Goal: Information Seeking & Learning: Check status

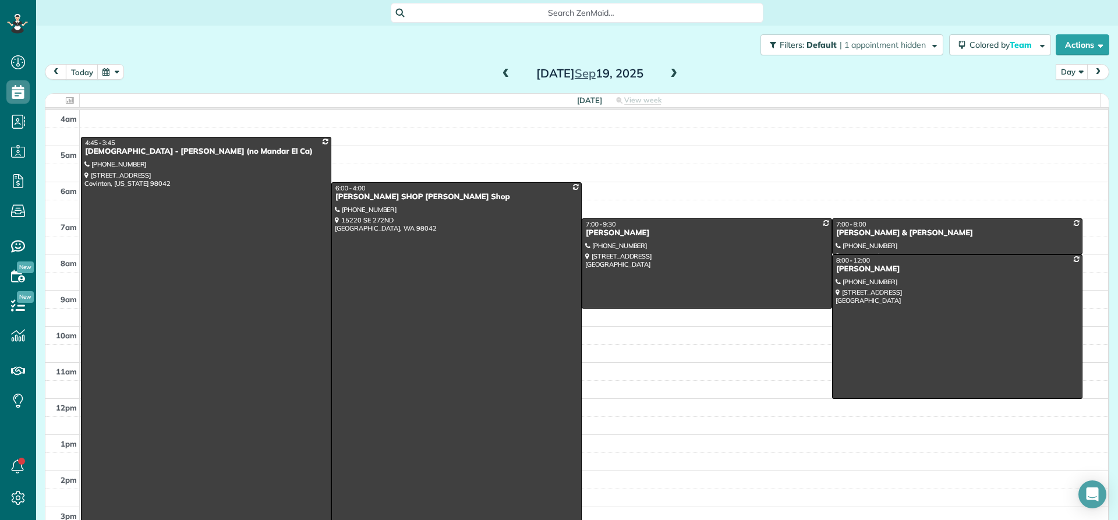
scroll to position [5, 5]
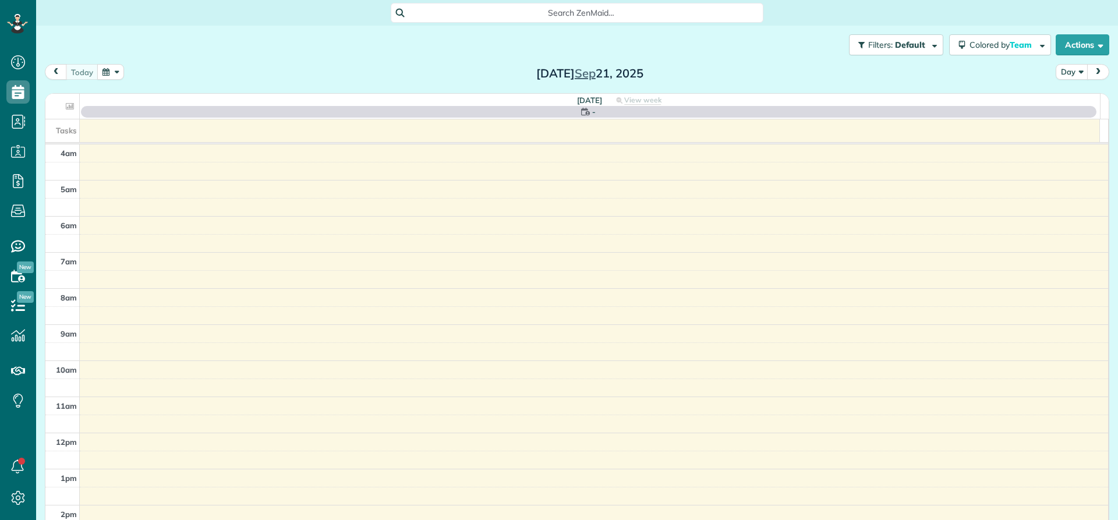
scroll to position [109, 0]
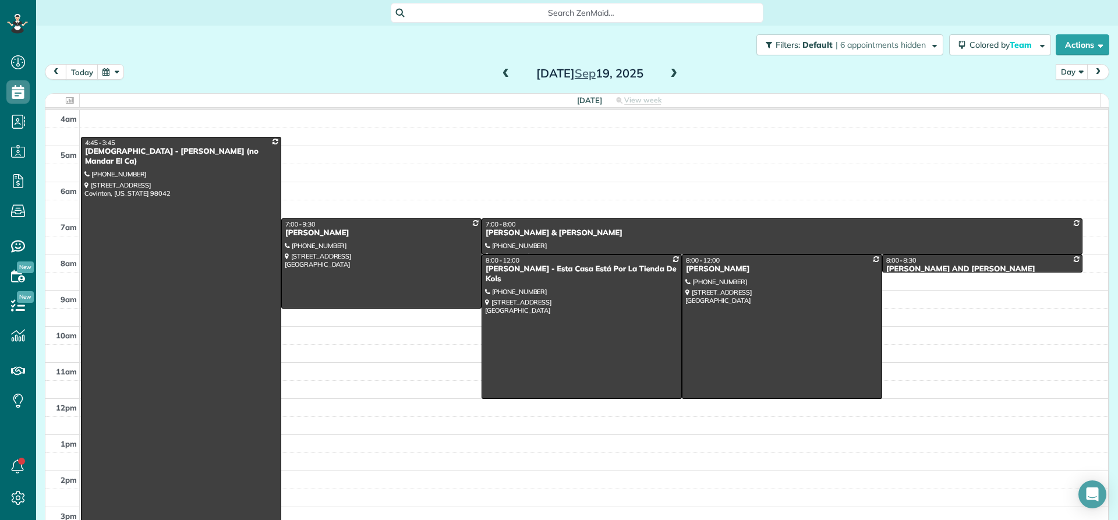
scroll to position [5, 5]
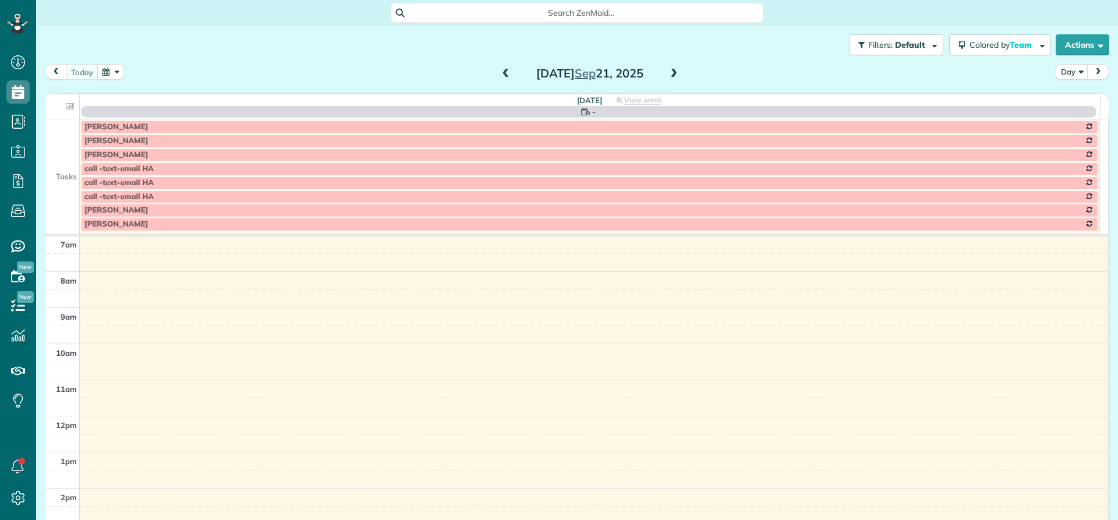
scroll to position [5, 5]
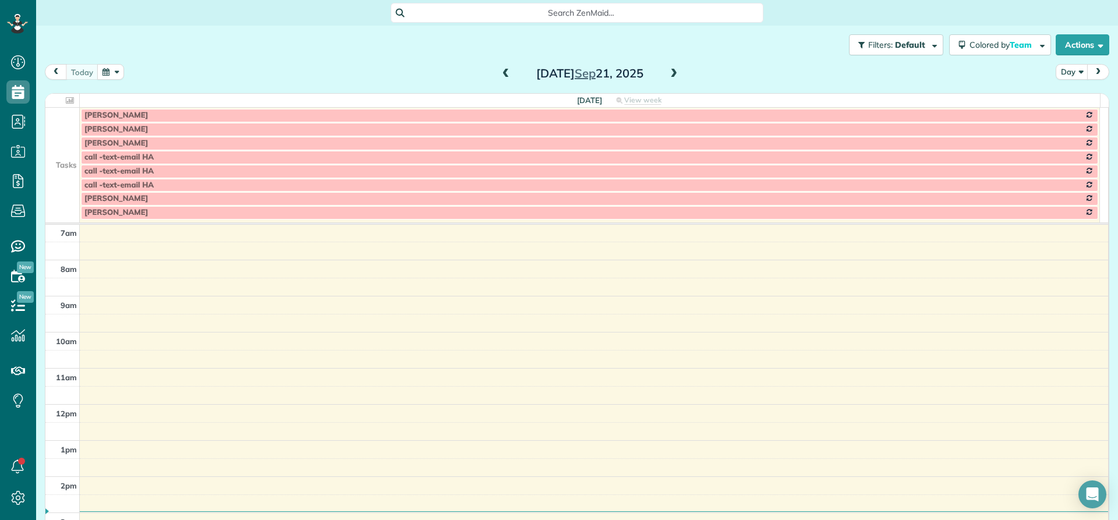
click at [668, 75] on span at bounding box center [673, 74] width 13 height 10
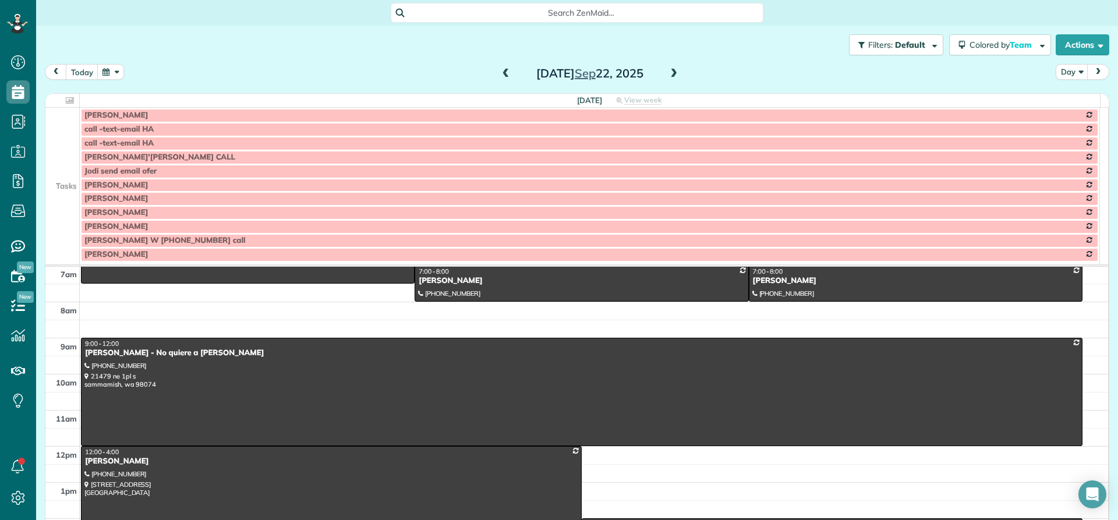
click at [65, 194] on td at bounding box center [62, 199] width 34 height 14
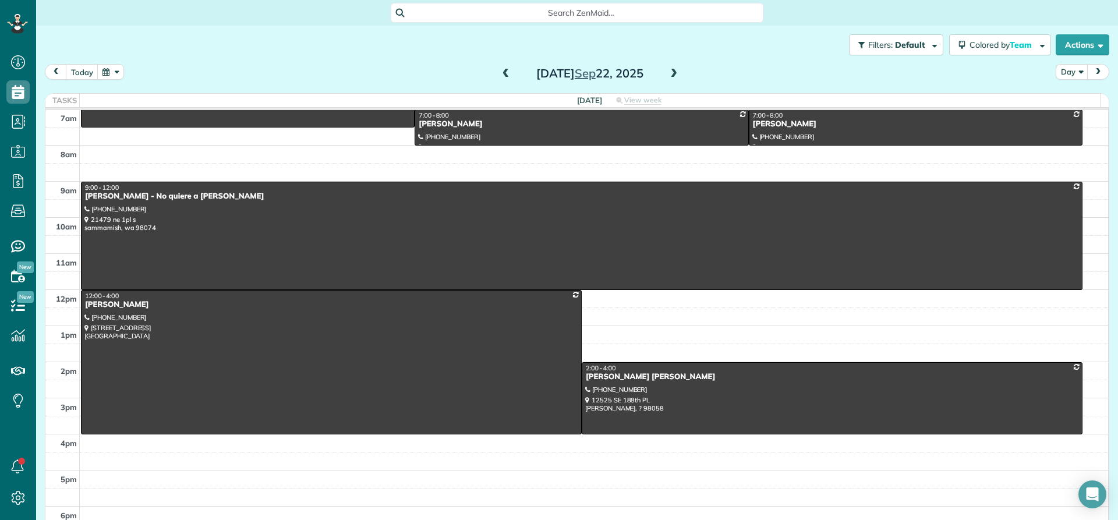
click at [505, 76] on span at bounding box center [505, 74] width 13 height 10
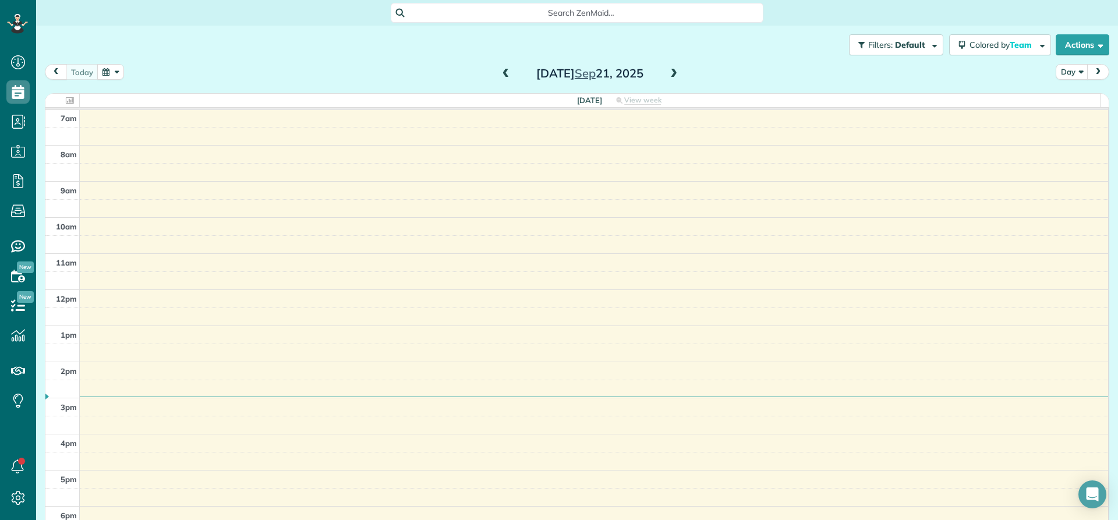
click at [505, 76] on span at bounding box center [505, 74] width 13 height 10
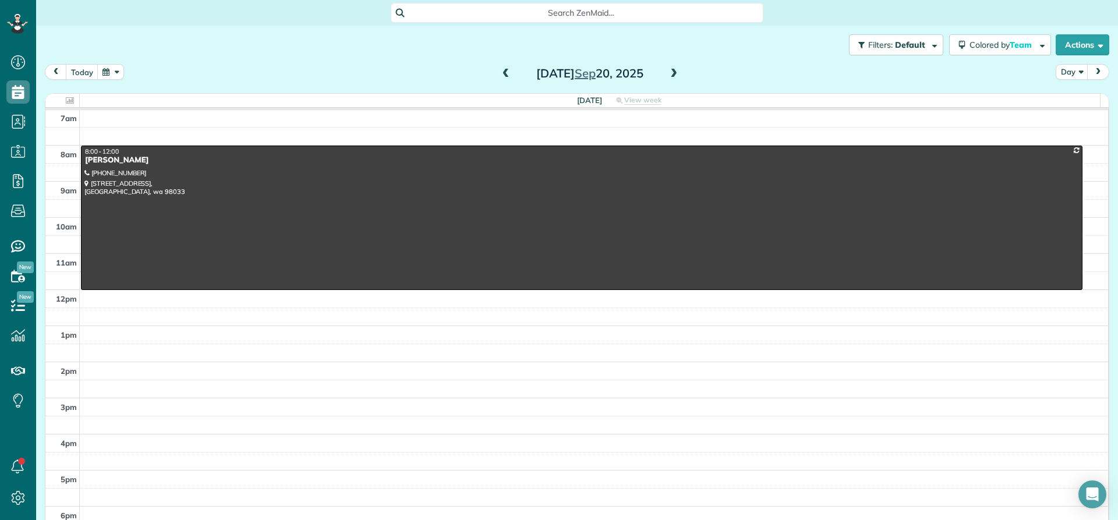
click at [506, 76] on span at bounding box center [505, 74] width 13 height 10
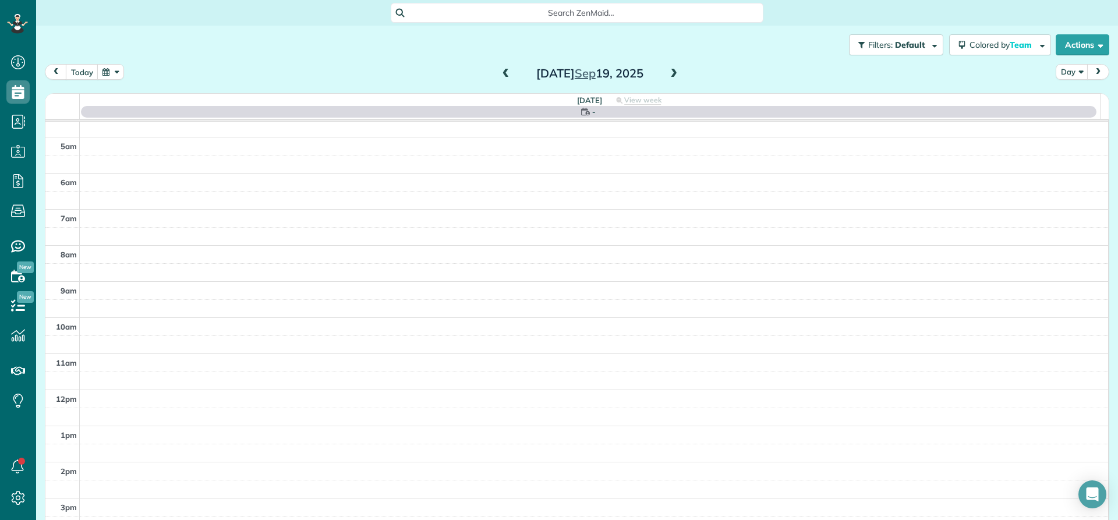
scroll to position [0, 0]
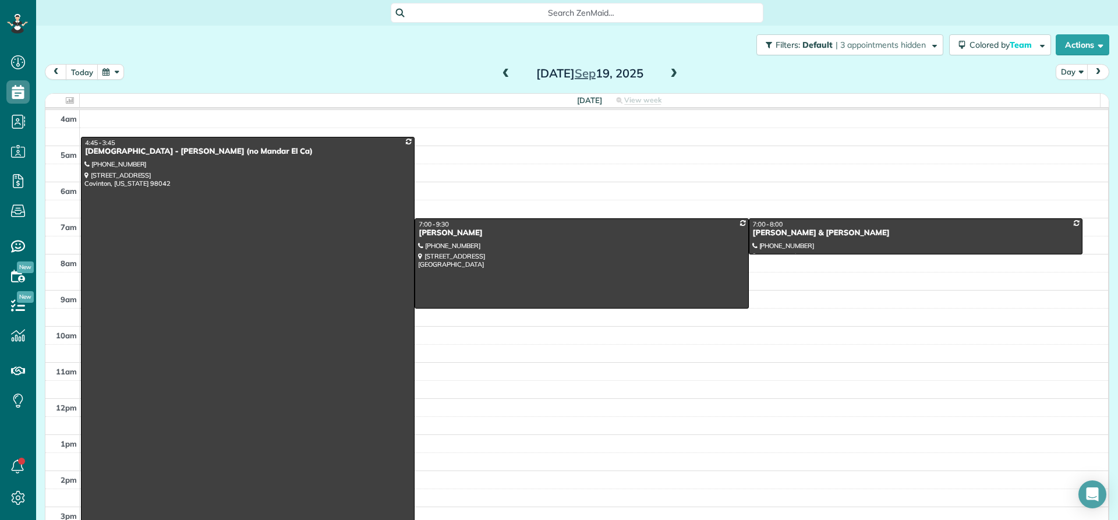
click at [668, 73] on span at bounding box center [673, 74] width 13 height 10
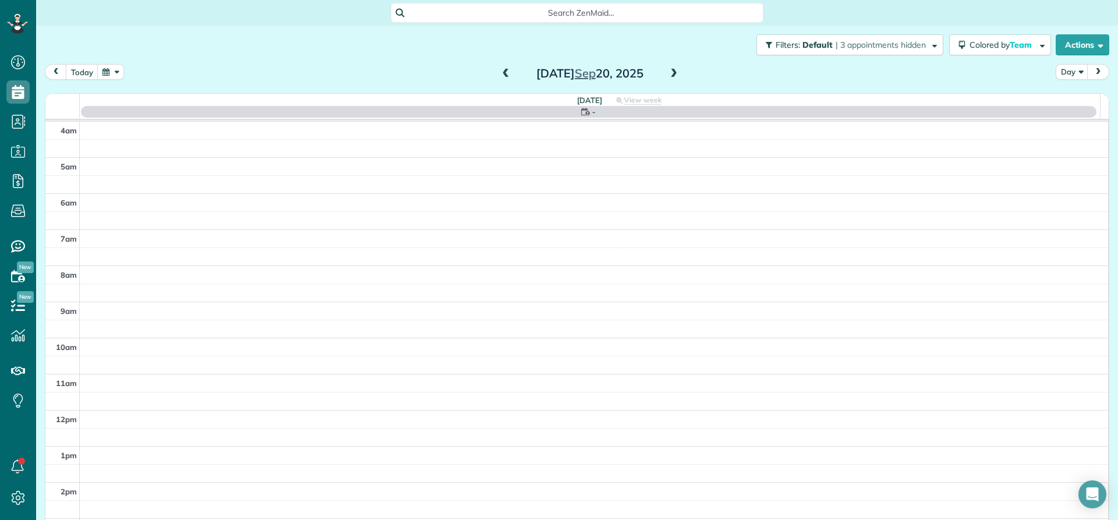
scroll to position [109, 0]
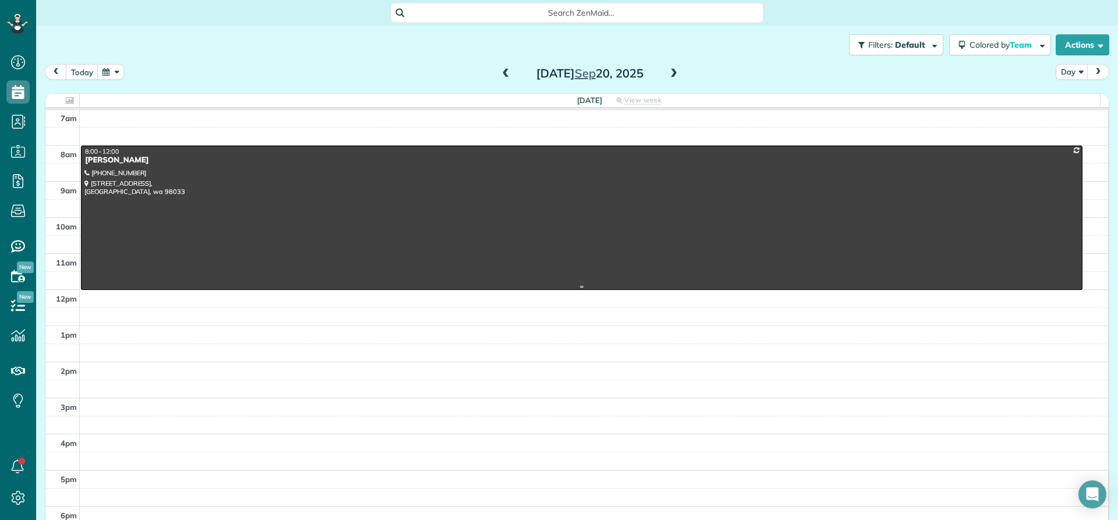
click at [102, 165] on div "Andrew Groeschel" at bounding box center [581, 160] width 994 height 10
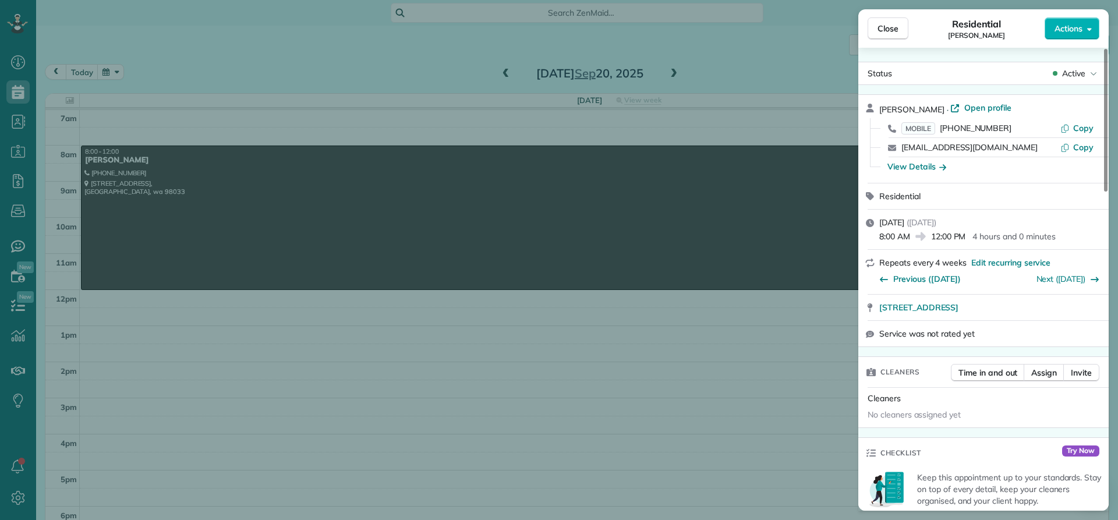
drag, startPoint x: 930, startPoint y: 107, endPoint x: 877, endPoint y: 108, distance: 53.6
click at [877, 108] on div "Andrew Groeschel · Open profile MOBILE (713) 818-3649 Copy andrewgroeschel@me.c…" at bounding box center [983, 139] width 250 height 88
click at [921, 173] on div "View Details" at bounding box center [990, 166] width 222 height 19
click at [921, 166] on div "View Details" at bounding box center [916, 167] width 59 height 12
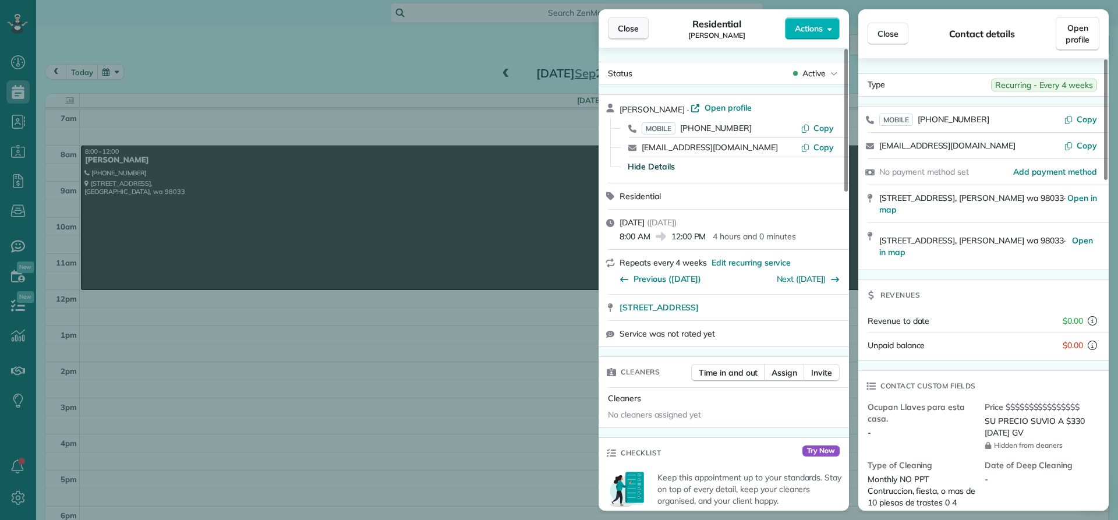
click at [631, 30] on span "Close" at bounding box center [628, 29] width 21 height 12
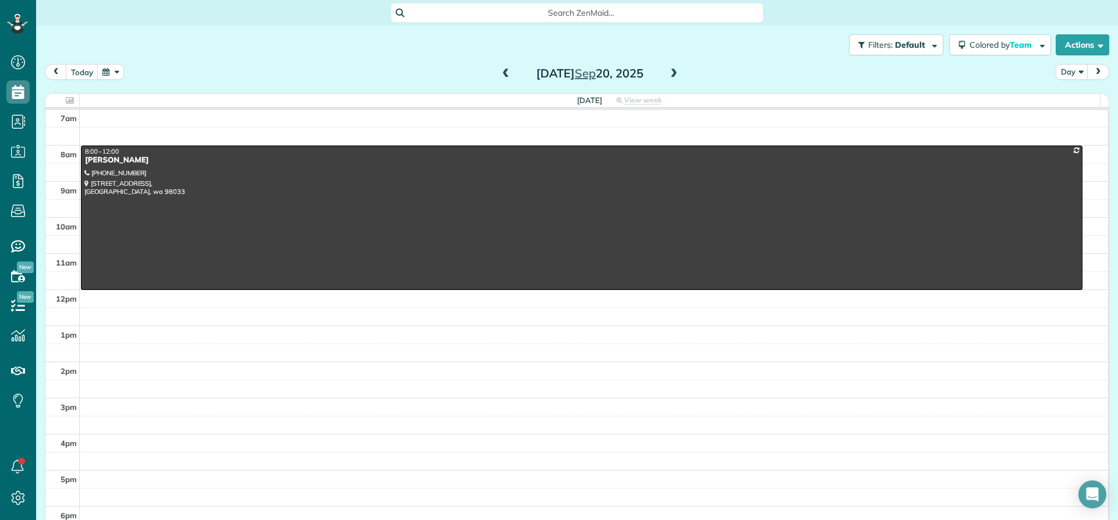
click at [671, 80] on span at bounding box center [673, 73] width 13 height 17
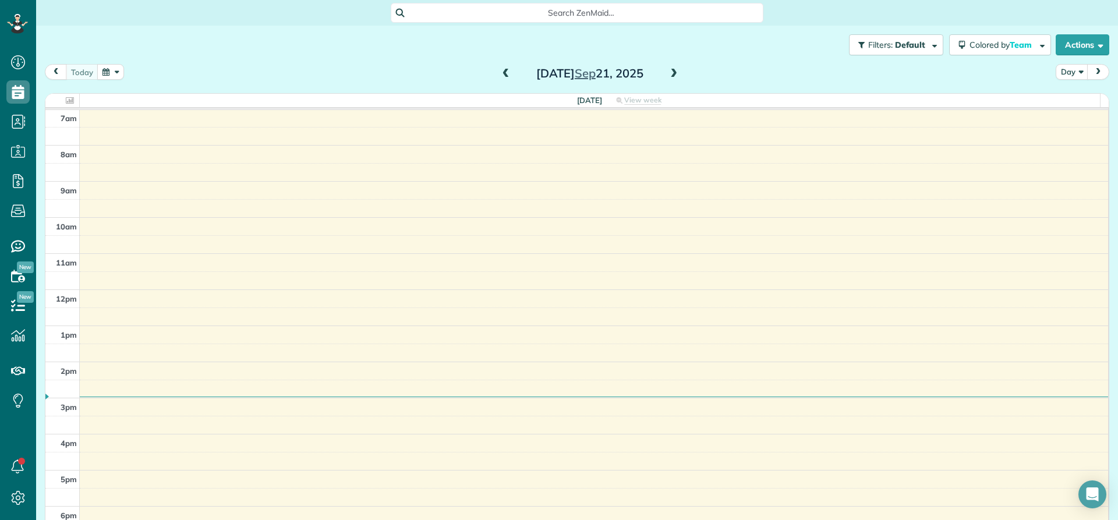
click at [671, 77] on span at bounding box center [673, 74] width 13 height 10
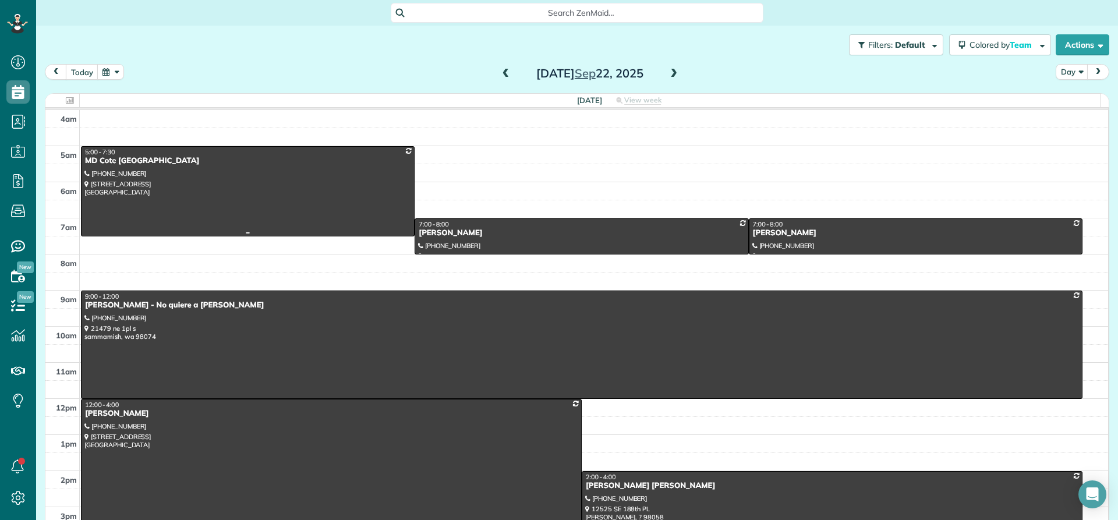
click at [128, 165] on div "MD Cote Maple Valley" at bounding box center [247, 161] width 327 height 10
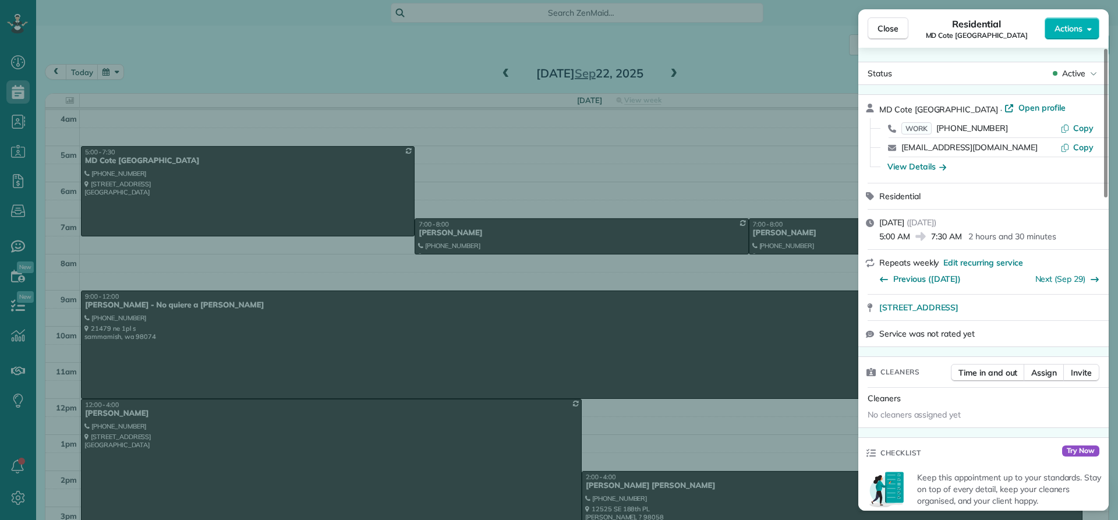
drag, startPoint x: 963, startPoint y: 107, endPoint x: 876, endPoint y: 107, distance: 86.7
click at [876, 107] on div "MD Cote Maple Valley · Open profile WORK (425) 413-1418 Copy spa@mdcote.net Cop…" at bounding box center [983, 139] width 250 height 88
click at [884, 27] on span "Close" at bounding box center [887, 29] width 21 height 12
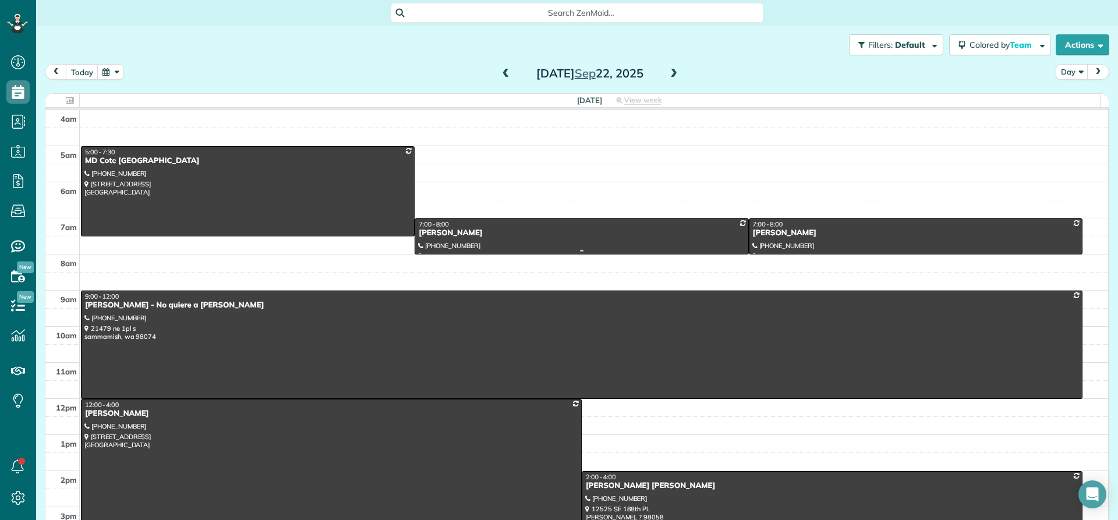
click at [442, 234] on div "Angela Lindstrom" at bounding box center [581, 233] width 327 height 10
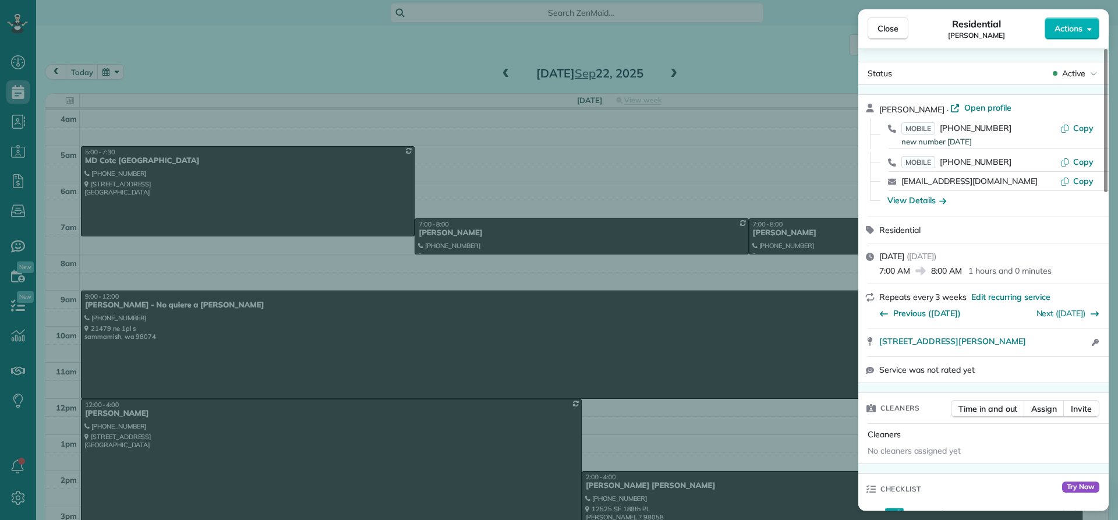
drag, startPoint x: 947, startPoint y: 107, endPoint x: 873, endPoint y: 107, distance: 73.9
click at [873, 107] on div "Angela Lindstrom · Open profile MOBILE (206) 972-2896 new number 4/21/2021 Copy…" at bounding box center [983, 156] width 250 height 122
click at [906, 200] on div "View Details" at bounding box center [916, 200] width 59 height 12
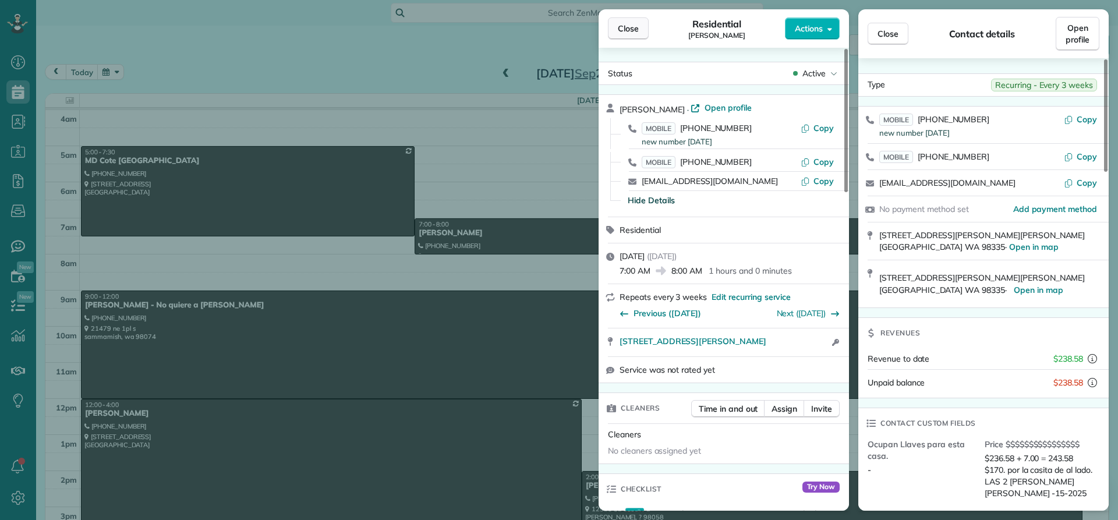
click at [629, 26] on span "Close" at bounding box center [628, 29] width 21 height 12
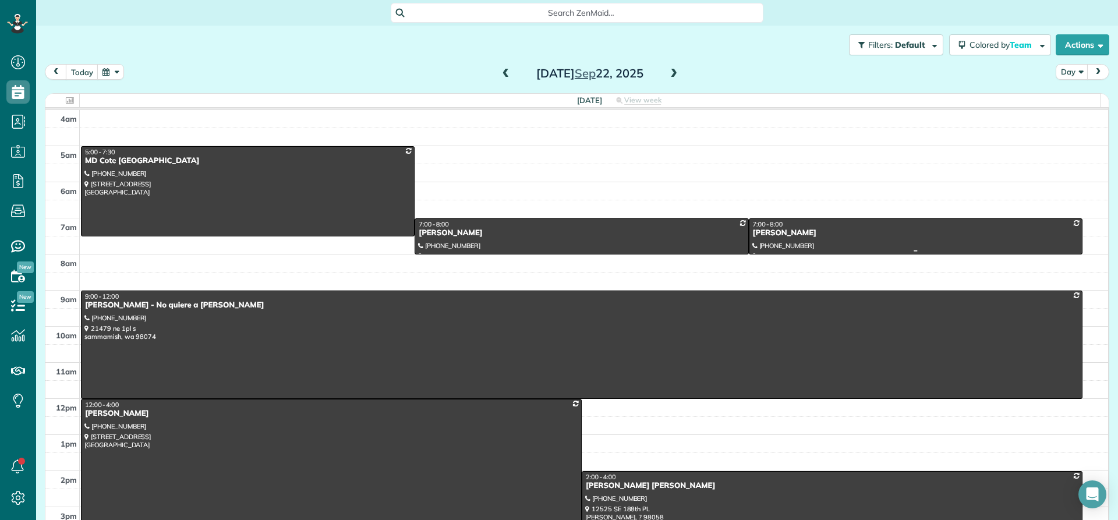
click at [760, 233] on div "Jennifer Ball" at bounding box center [915, 233] width 327 height 10
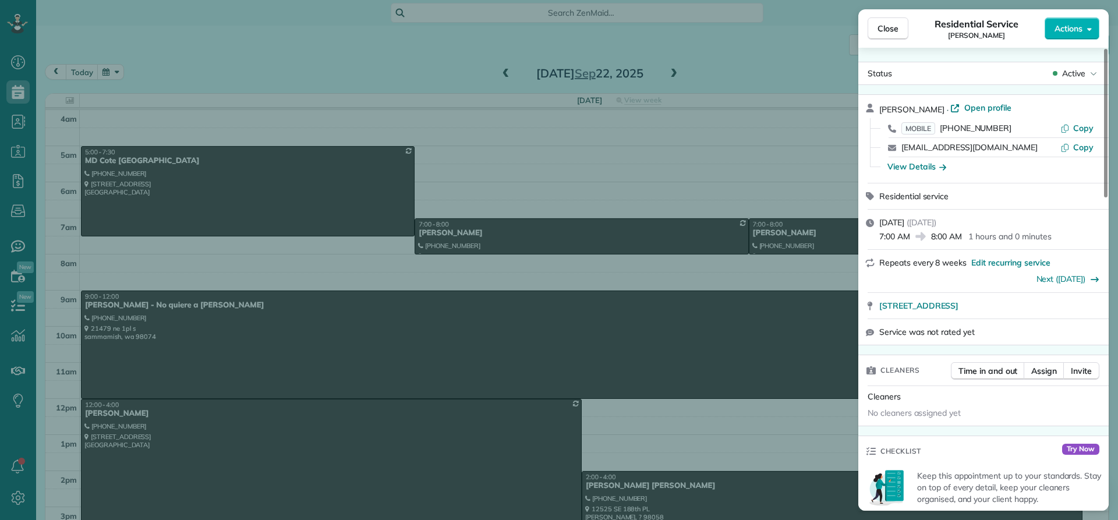
drag, startPoint x: 921, startPoint y: 103, endPoint x: 877, endPoint y: 111, distance: 45.5
click at [877, 111] on div "Jennifer Ball · Open profile MOBILE (206) 819-4277 Copy jilljennn@gmail.com Cop…" at bounding box center [983, 139] width 250 height 88
click at [920, 168] on div "View Details" at bounding box center [916, 167] width 59 height 12
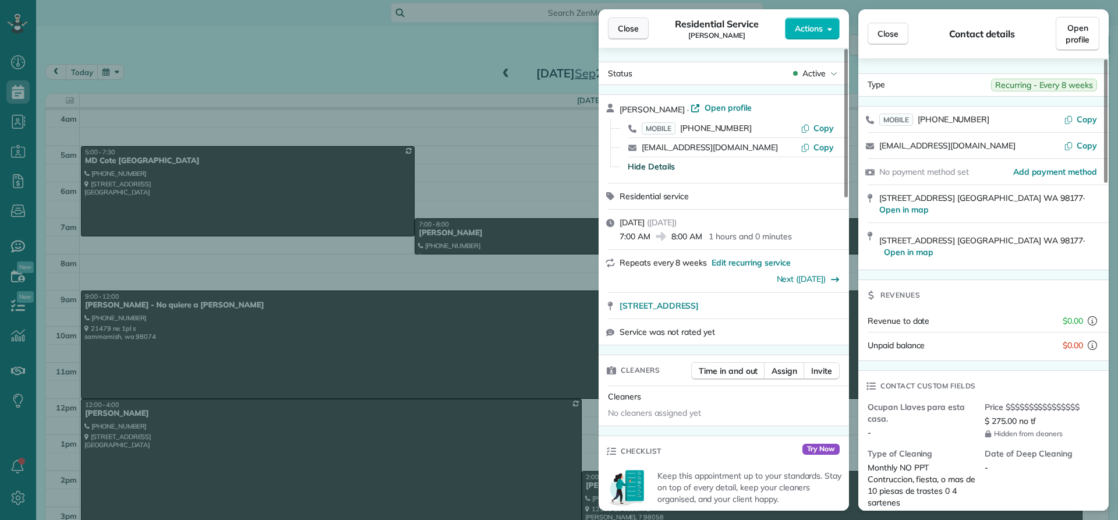
click at [633, 33] on span "Close" at bounding box center [628, 29] width 21 height 12
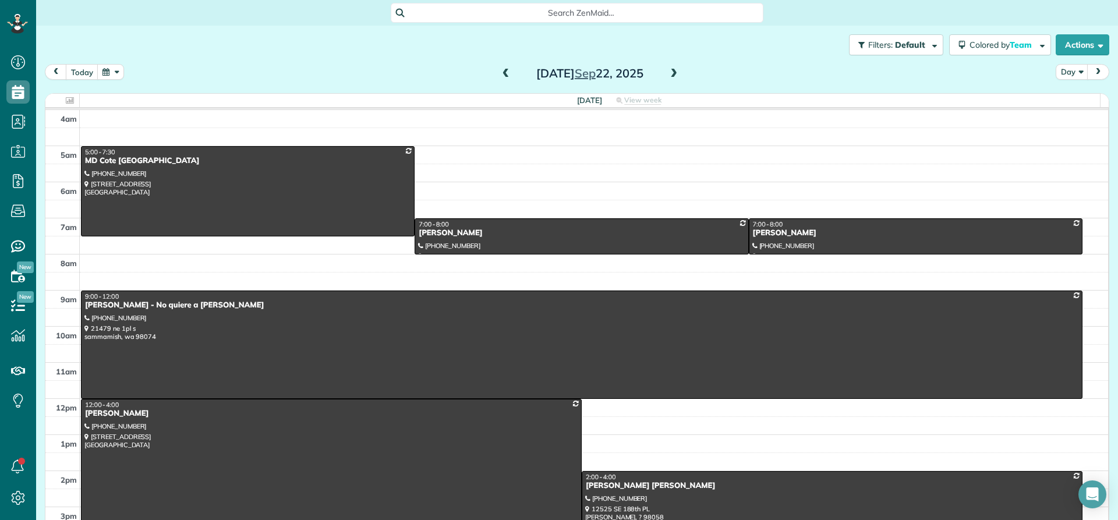
click at [504, 75] on span at bounding box center [505, 74] width 13 height 10
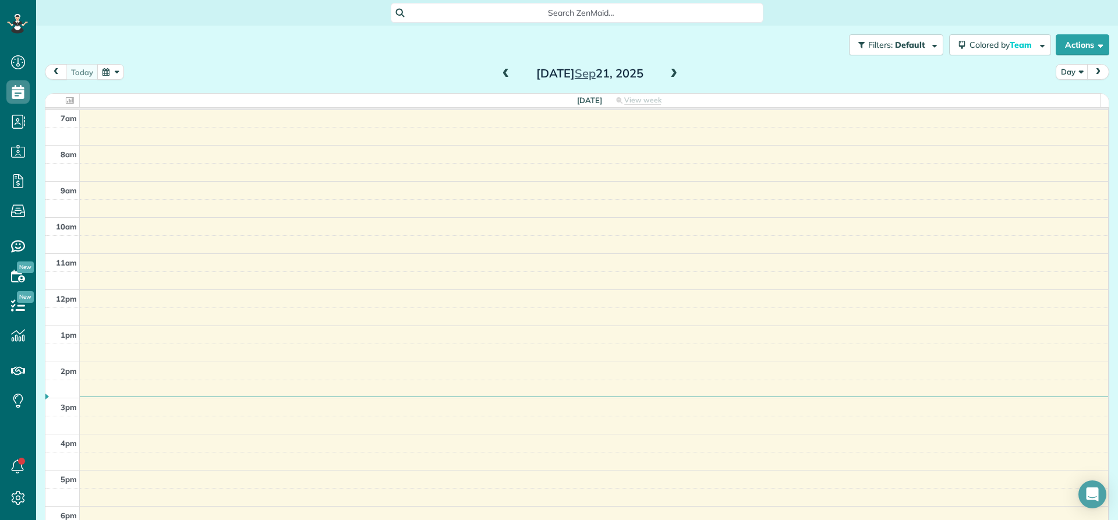
click at [503, 75] on span at bounding box center [505, 74] width 13 height 10
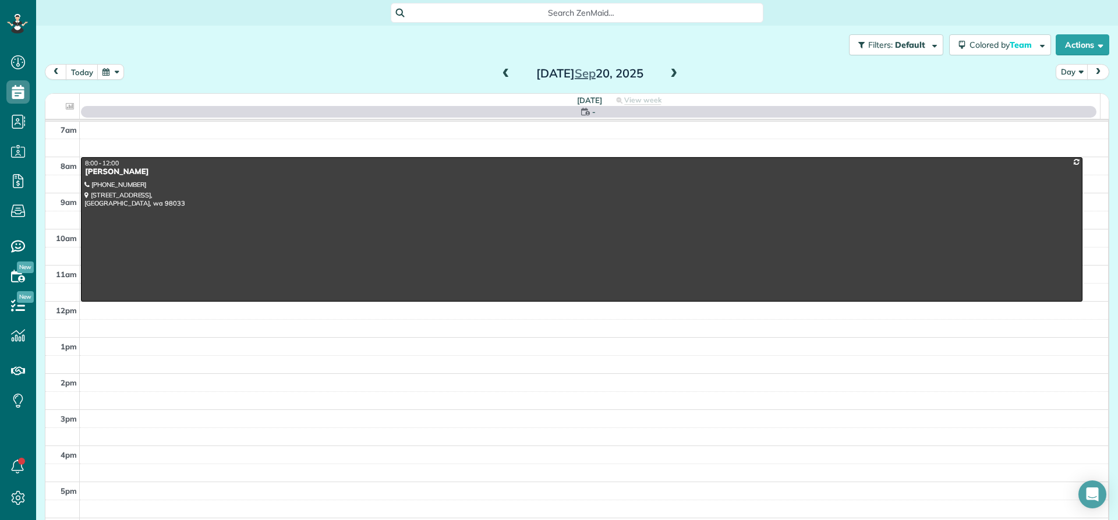
click at [503, 75] on span at bounding box center [505, 74] width 13 height 10
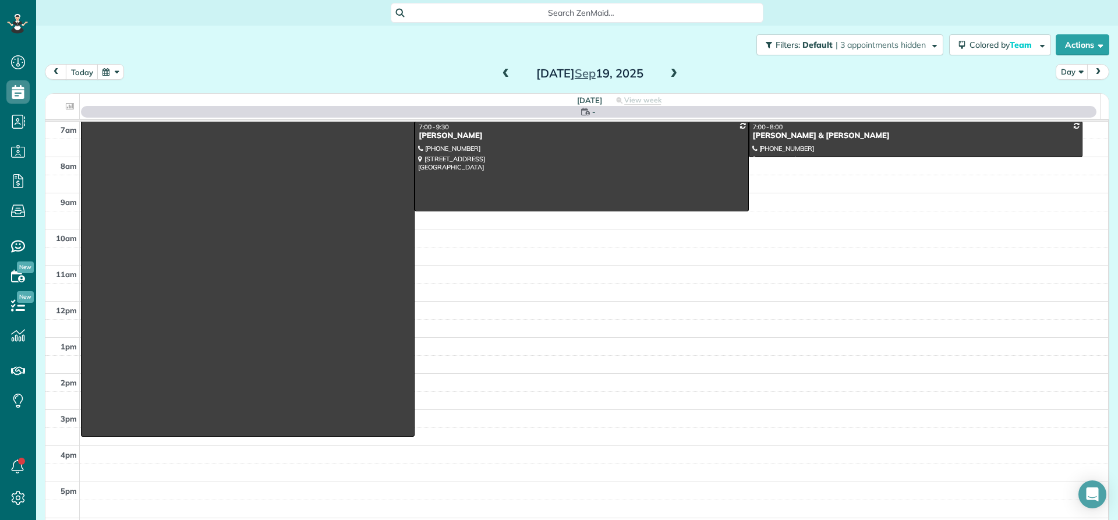
click at [503, 75] on span at bounding box center [505, 74] width 13 height 10
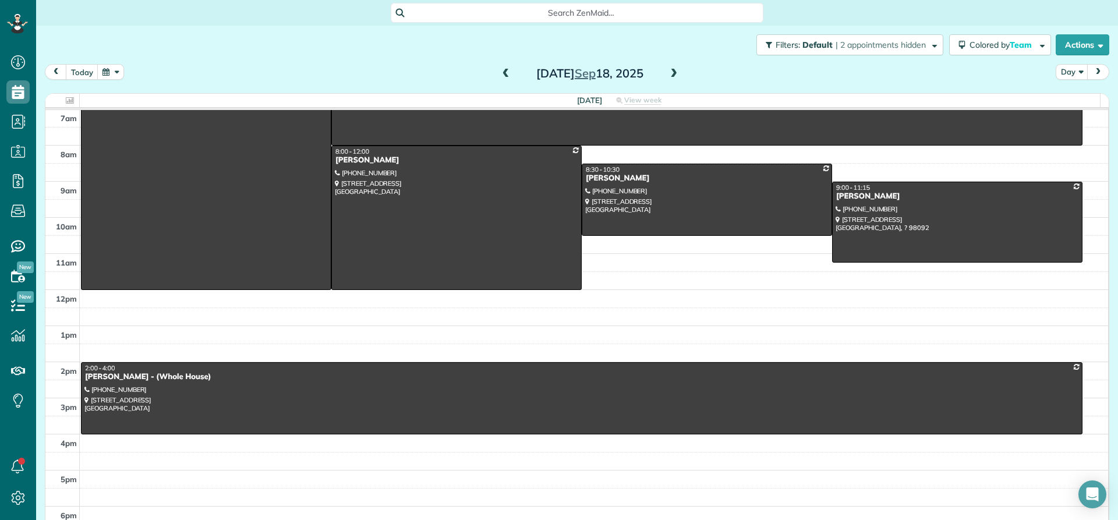
click at [503, 75] on span at bounding box center [505, 74] width 13 height 10
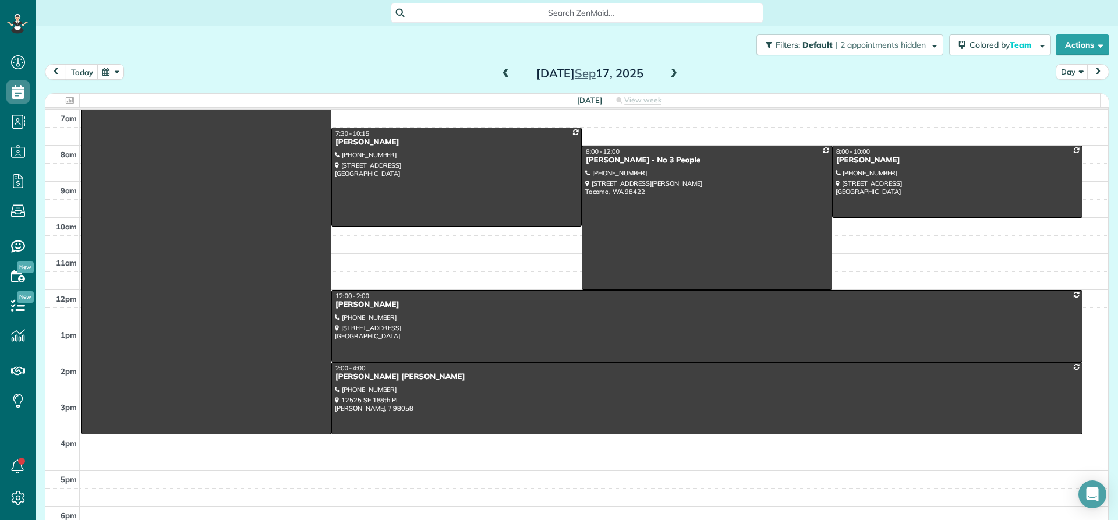
click at [503, 76] on span at bounding box center [505, 74] width 13 height 10
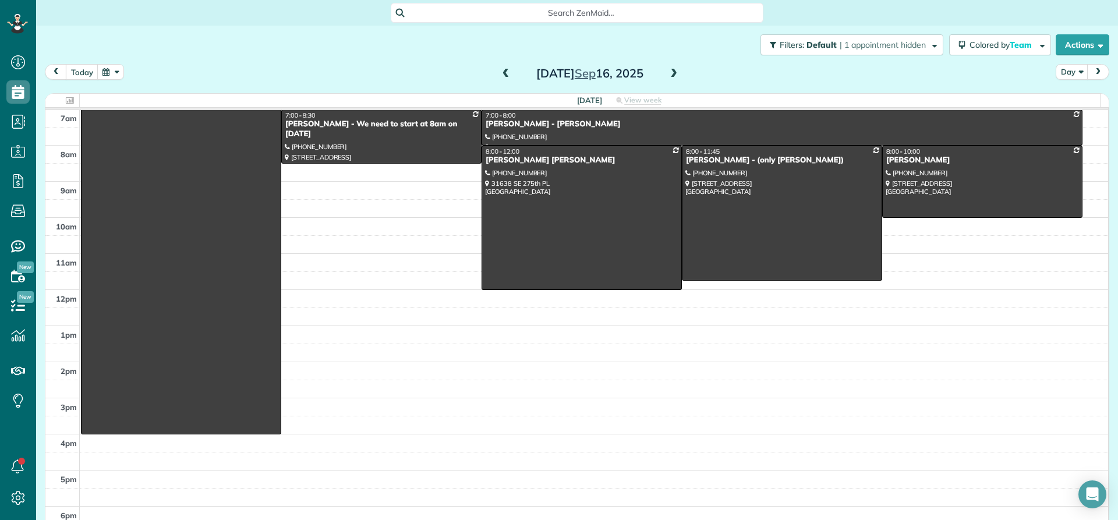
click at [503, 76] on span at bounding box center [505, 74] width 13 height 10
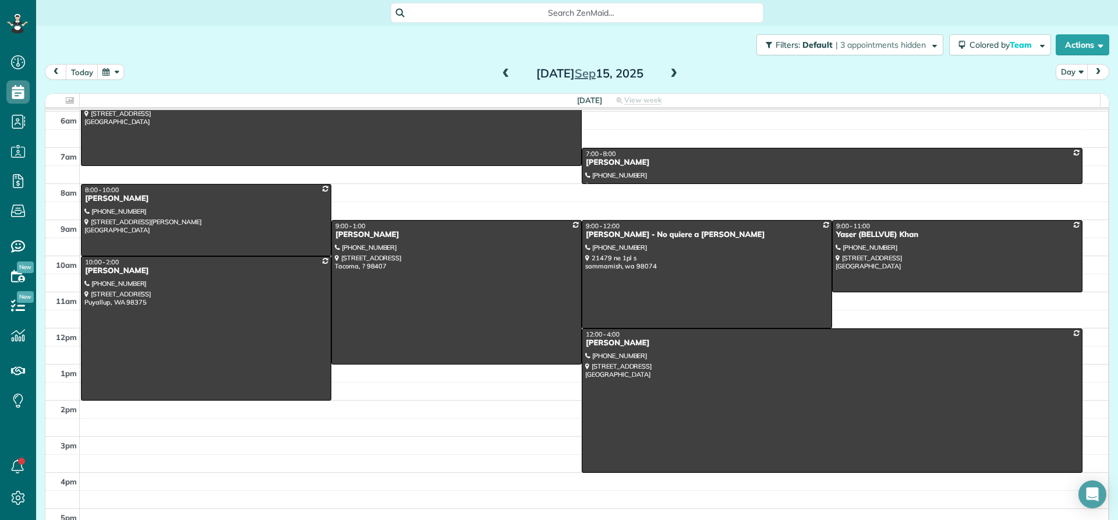
scroll to position [51, 0]
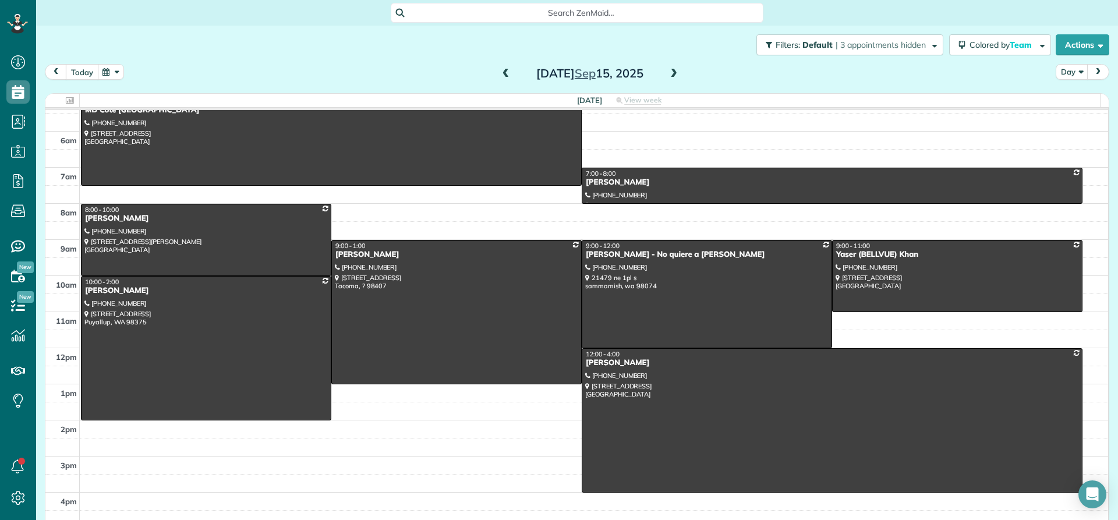
click at [77, 71] on button "today" at bounding box center [82, 72] width 33 height 16
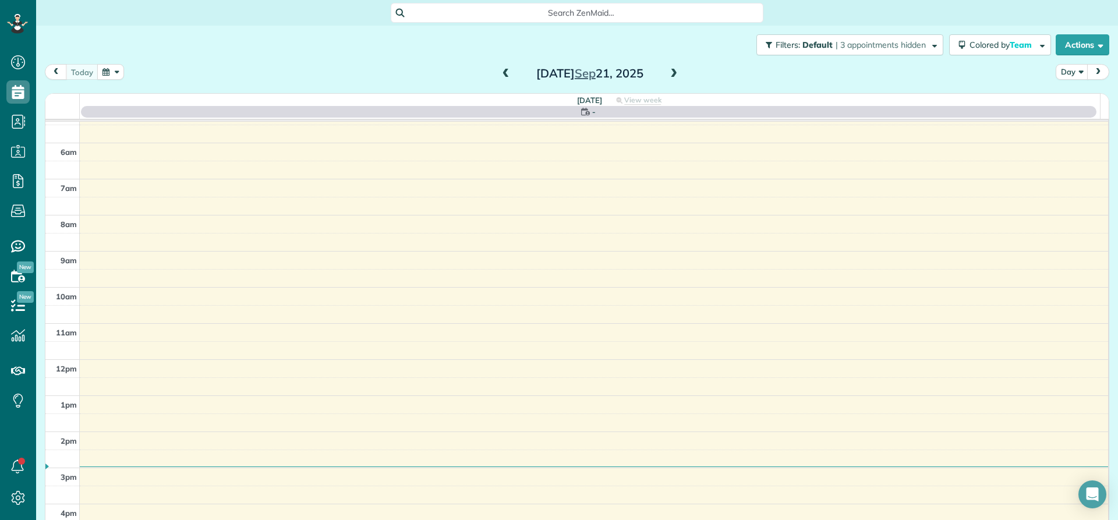
scroll to position [109, 0]
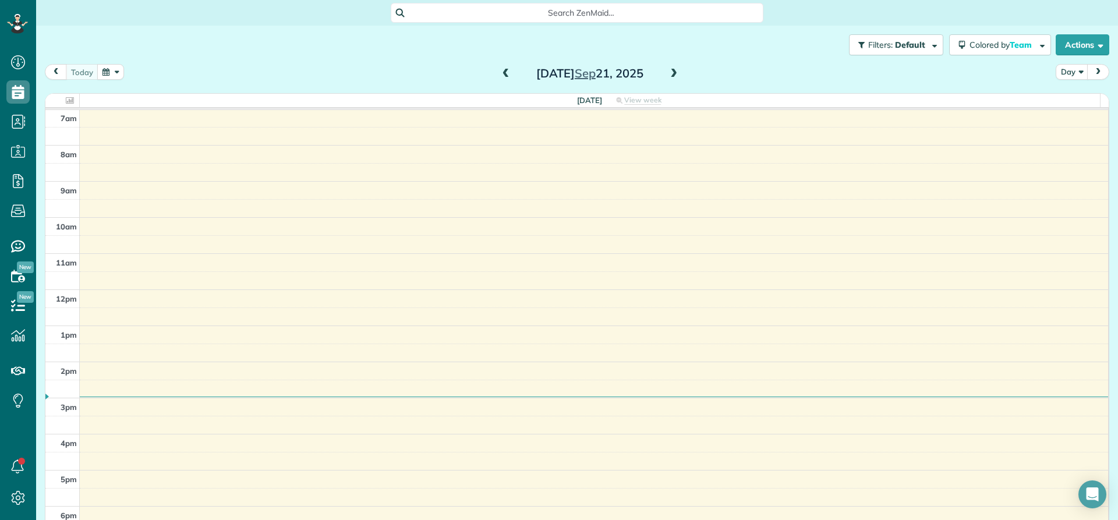
click at [672, 72] on span at bounding box center [673, 74] width 13 height 10
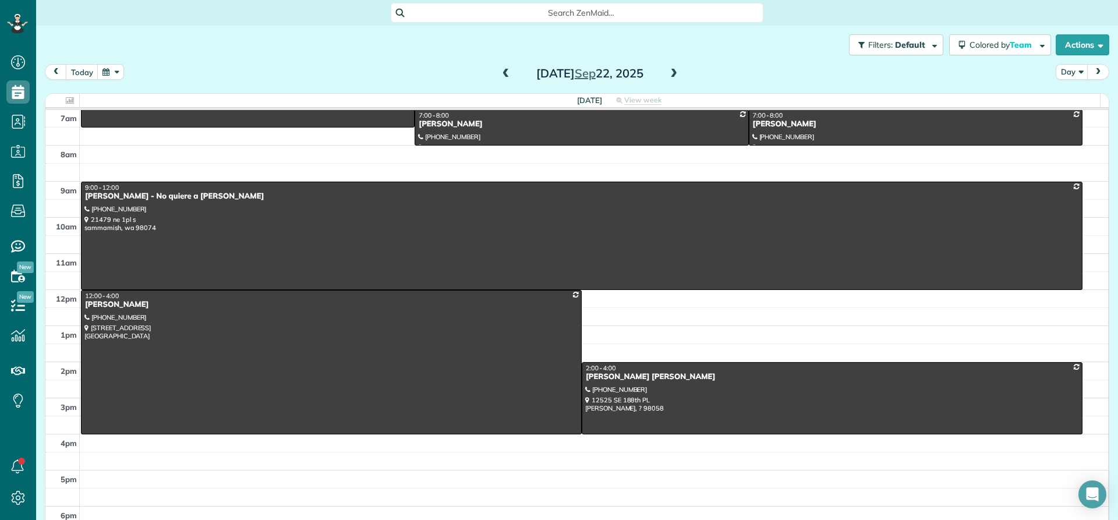
click at [672, 72] on span at bounding box center [673, 74] width 13 height 10
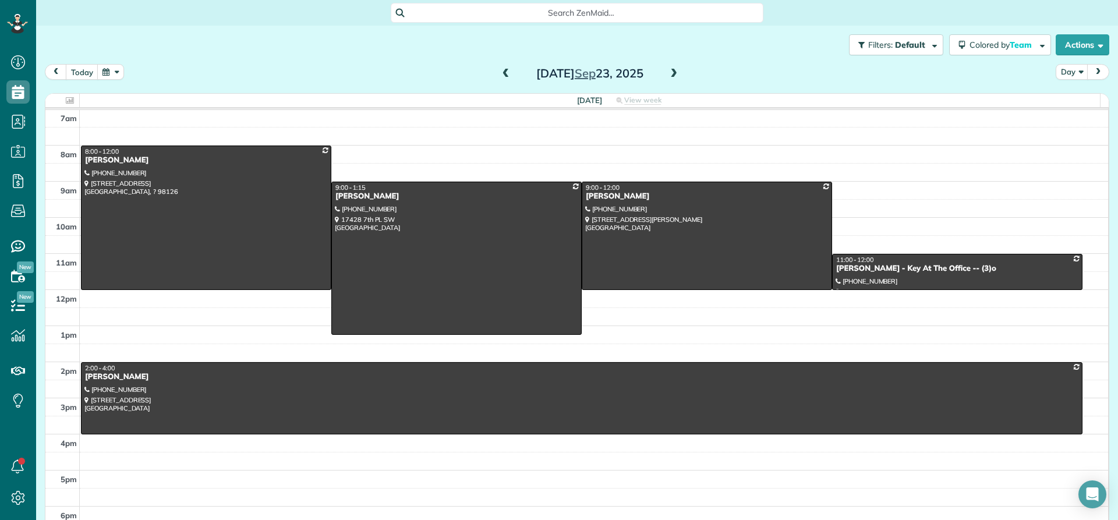
click at [499, 75] on span at bounding box center [505, 74] width 13 height 10
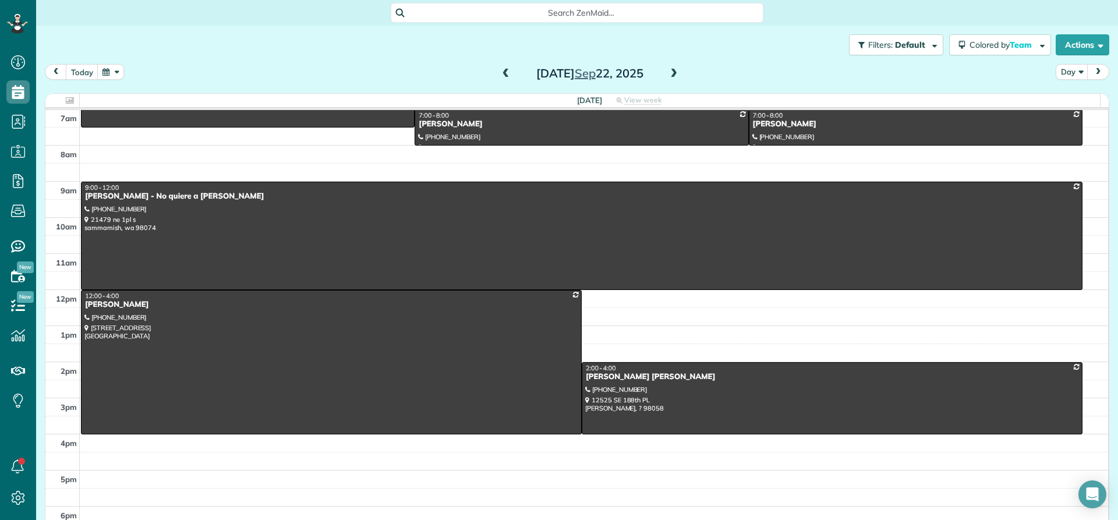
click at [499, 75] on span at bounding box center [505, 74] width 13 height 10
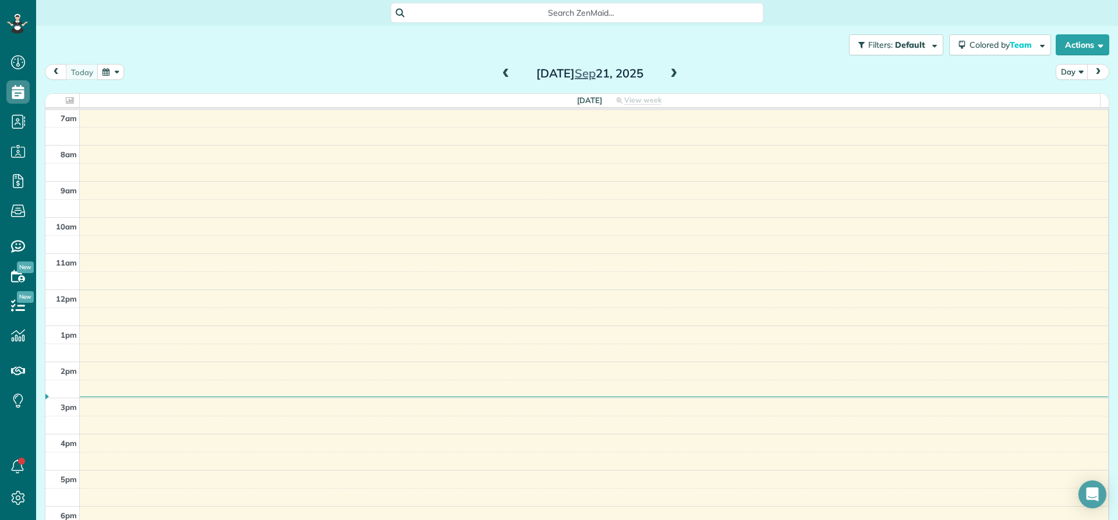
click at [671, 79] on span at bounding box center [673, 74] width 13 height 10
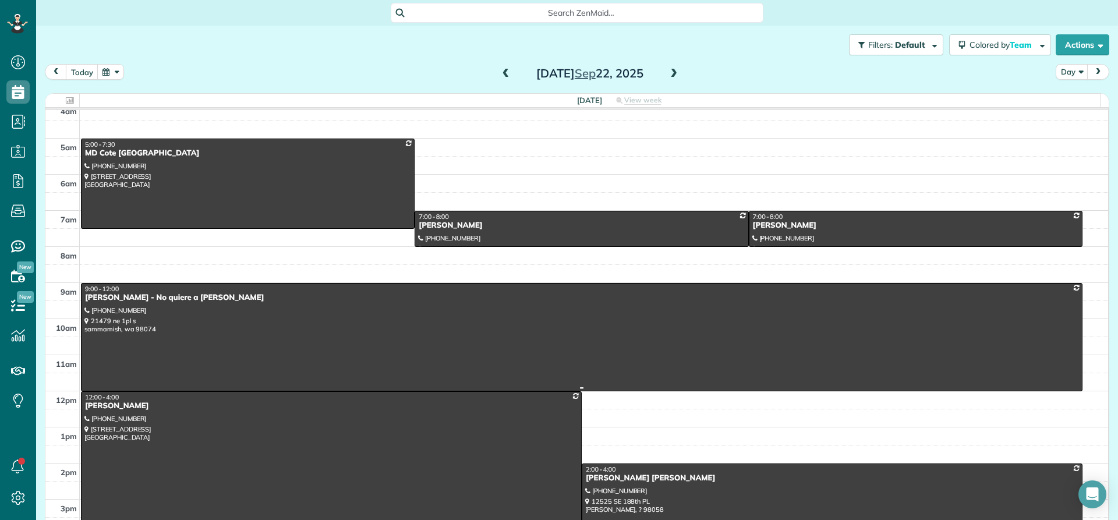
scroll to position [0, 0]
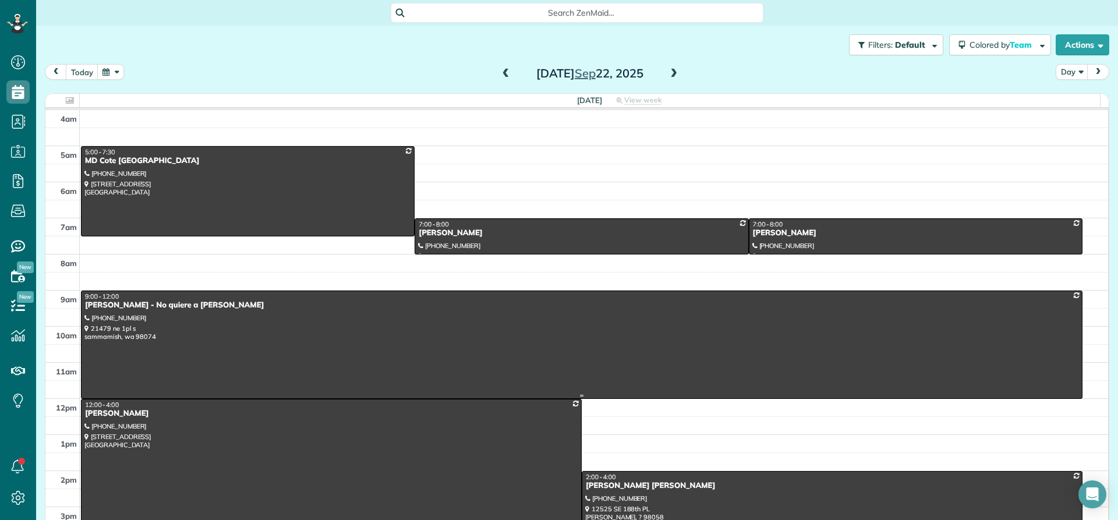
click at [122, 306] on div "Saurab Mangal - No quiere a Hania" at bounding box center [581, 305] width 994 height 10
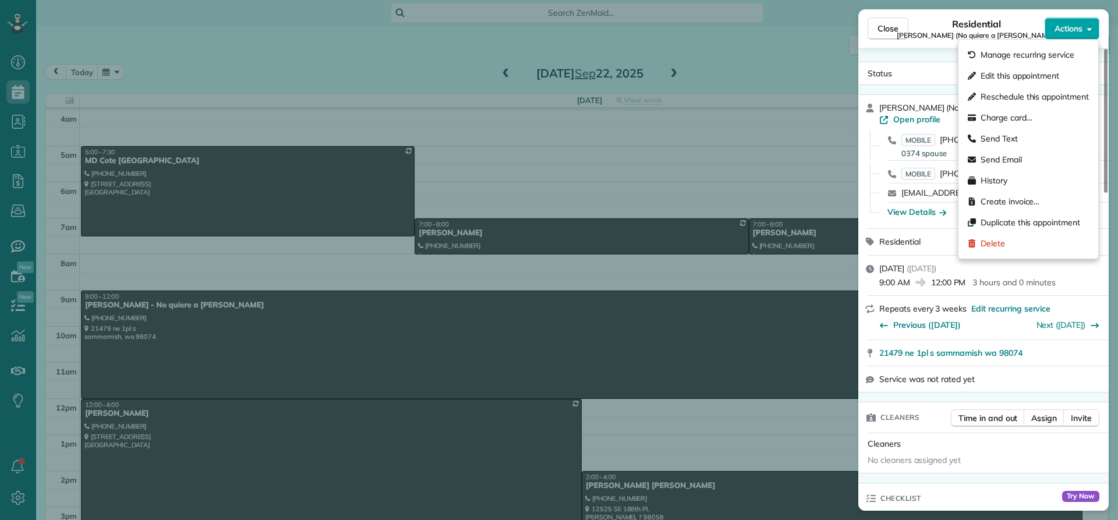
click at [1067, 31] on span "Actions" at bounding box center [1068, 29] width 28 height 12
click at [1054, 97] on span "Reschedule this appointment" at bounding box center [1034, 97] width 108 height 12
select select "*"
select select "****"
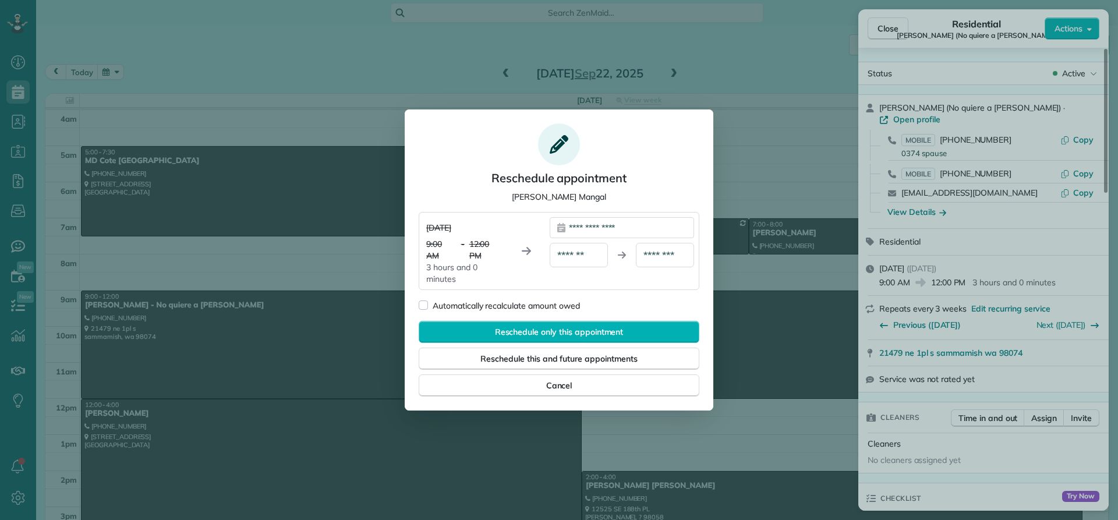
click at [590, 225] on div "**********" at bounding box center [622, 227] width 144 height 21
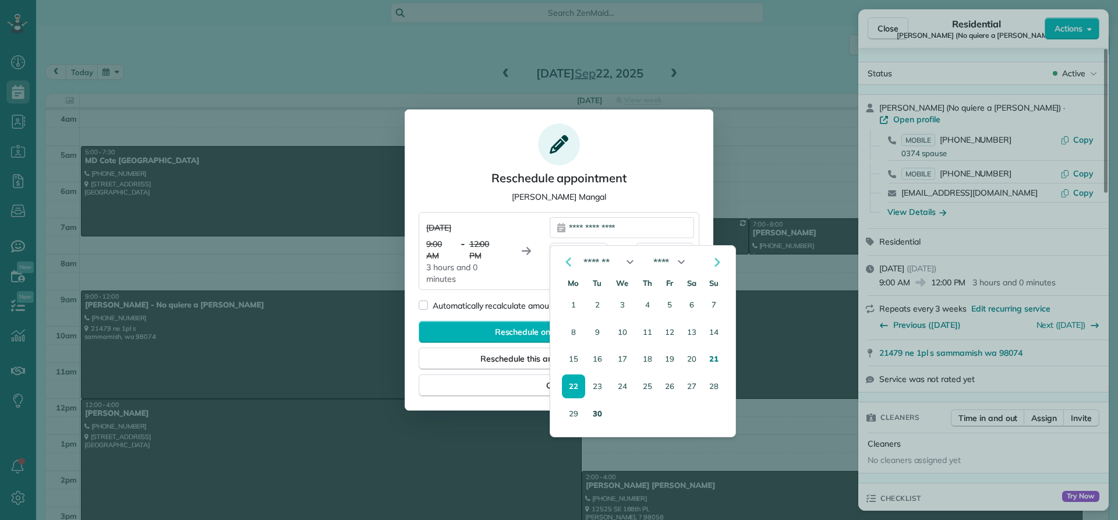
click at [594, 416] on button "30" at bounding box center [597, 413] width 19 height 23
type div "**********"
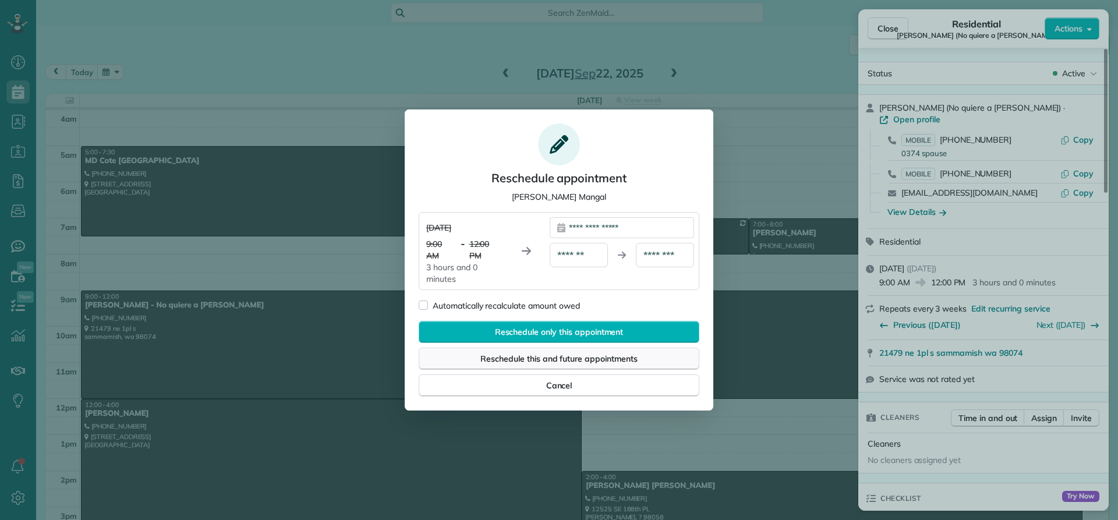
click at [547, 358] on span "Reschedule this and future appointments" at bounding box center [558, 359] width 157 height 12
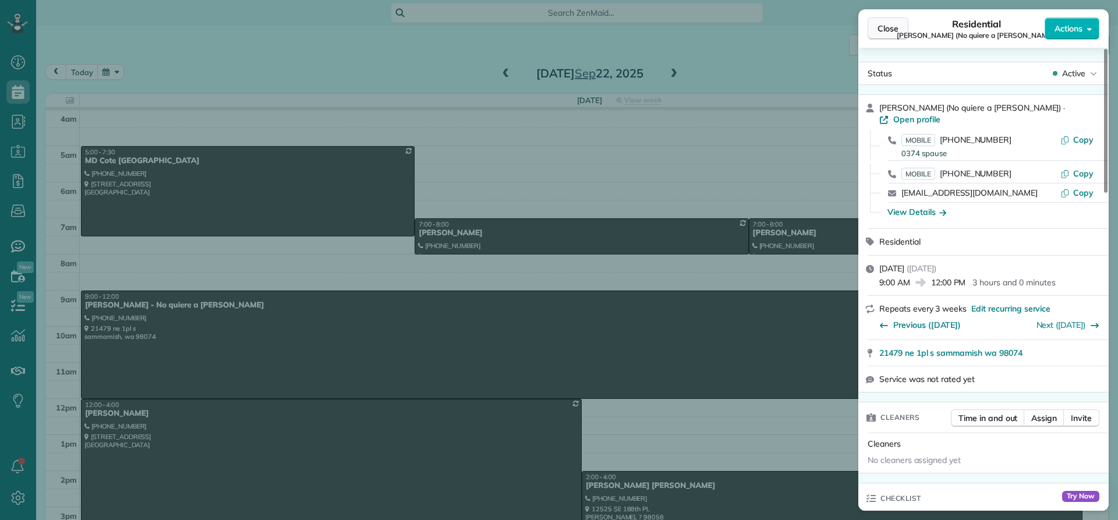
click at [889, 30] on span "Close" at bounding box center [887, 29] width 21 height 12
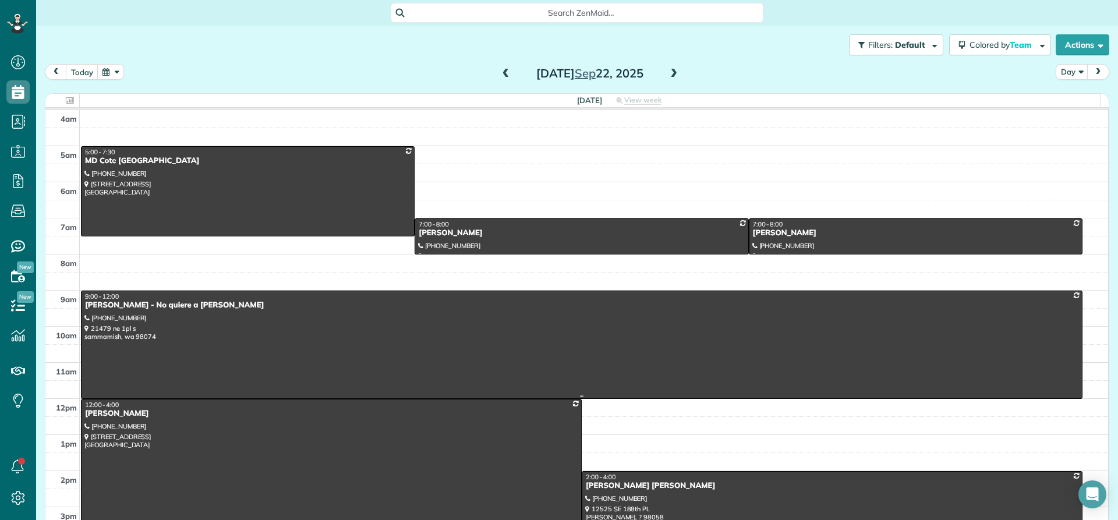
click at [127, 306] on div "Saurab Mangal - No quiere a Hania" at bounding box center [581, 305] width 994 height 10
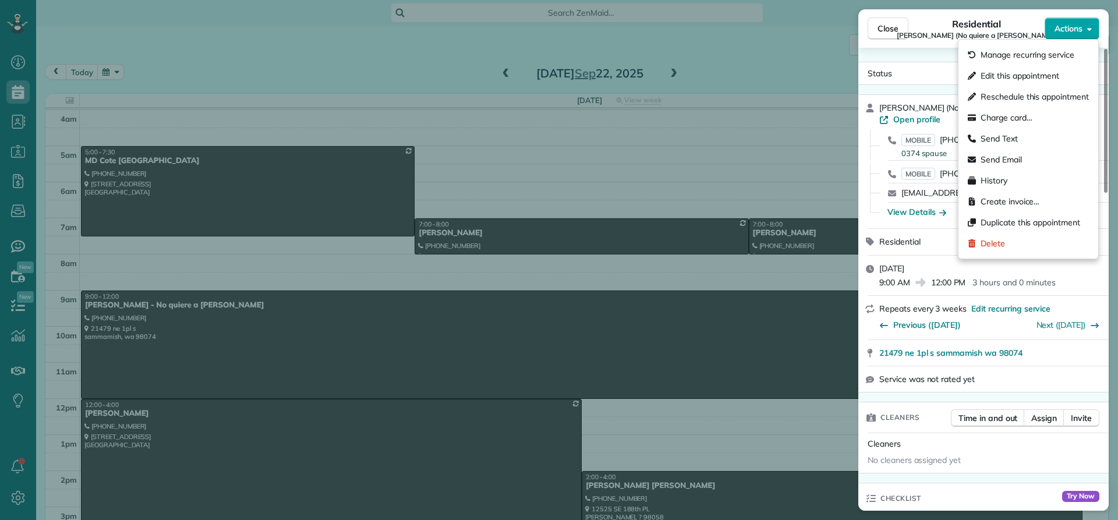
click at [1066, 31] on span "Actions" at bounding box center [1068, 29] width 28 height 12
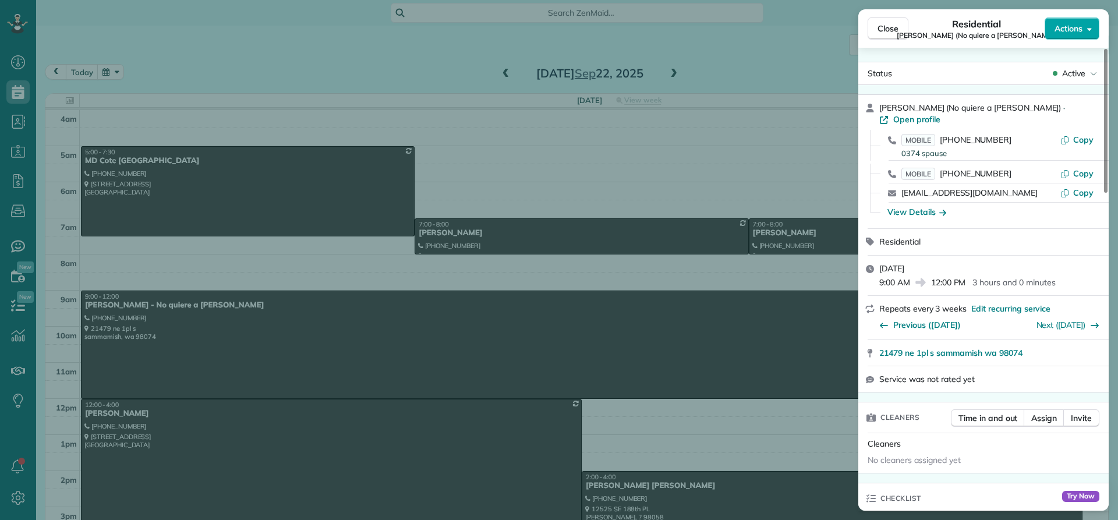
click at [1066, 31] on span "Actions" at bounding box center [1068, 29] width 28 height 12
click at [116, 300] on div "Close Residential Saurab Mangal (No quiere a Hania) Actions Status Active Saura…" at bounding box center [559, 260] width 1118 height 520
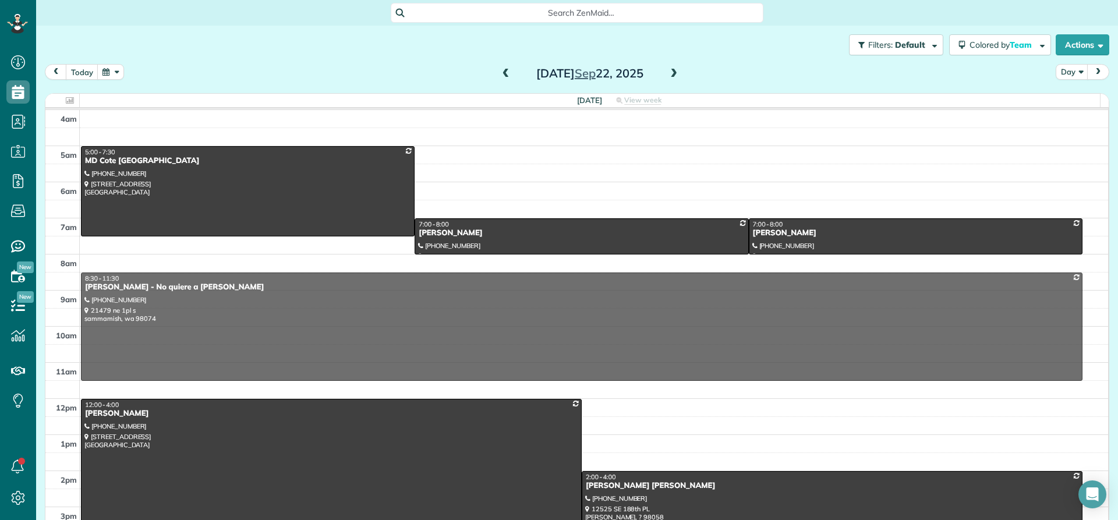
drag, startPoint x: 124, startPoint y: 310, endPoint x: 127, endPoint y: 292, distance: 18.4
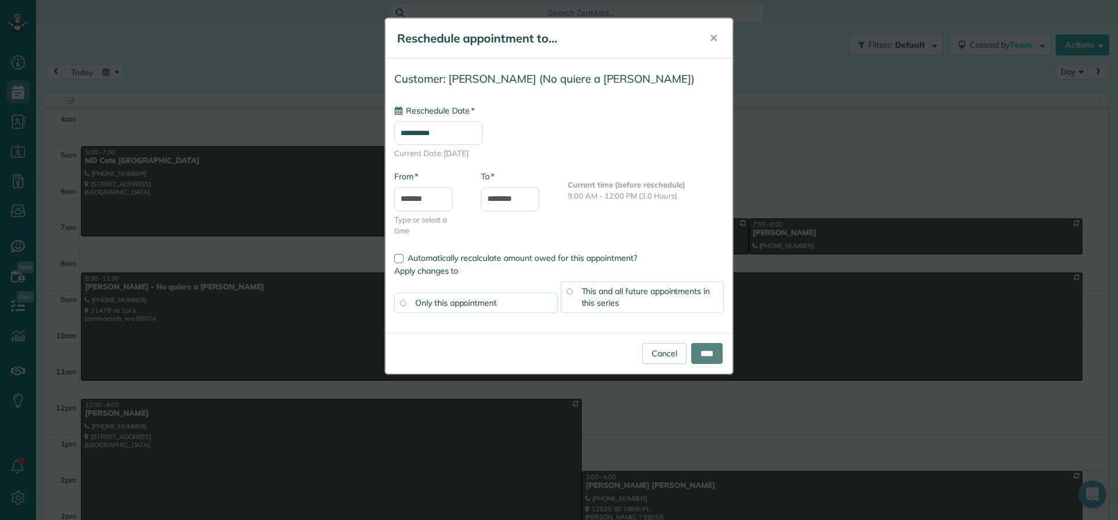
type input "**********"
click at [451, 136] on input "**********" at bounding box center [438, 133] width 88 height 24
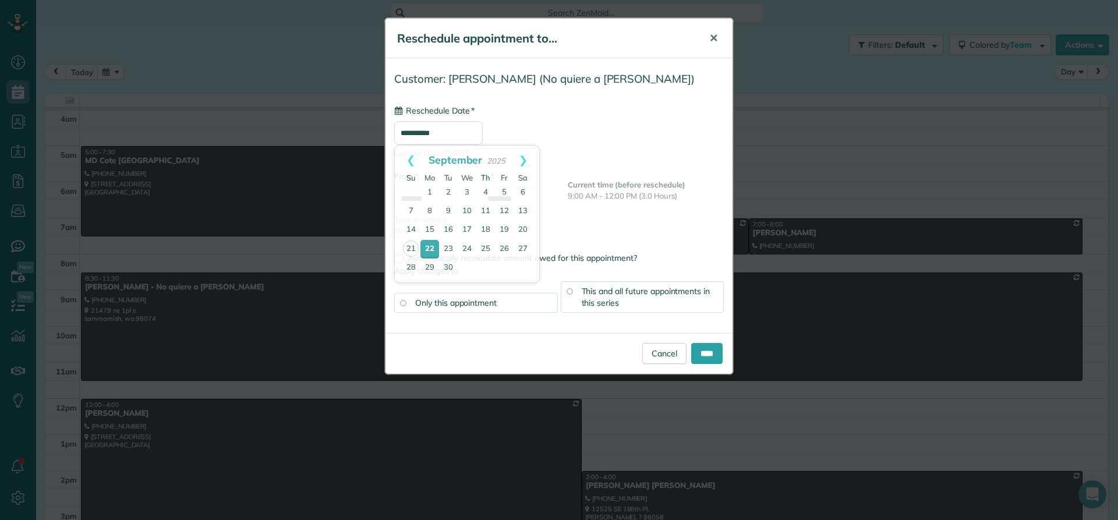
click at [708, 38] on button "✕" at bounding box center [713, 38] width 26 height 28
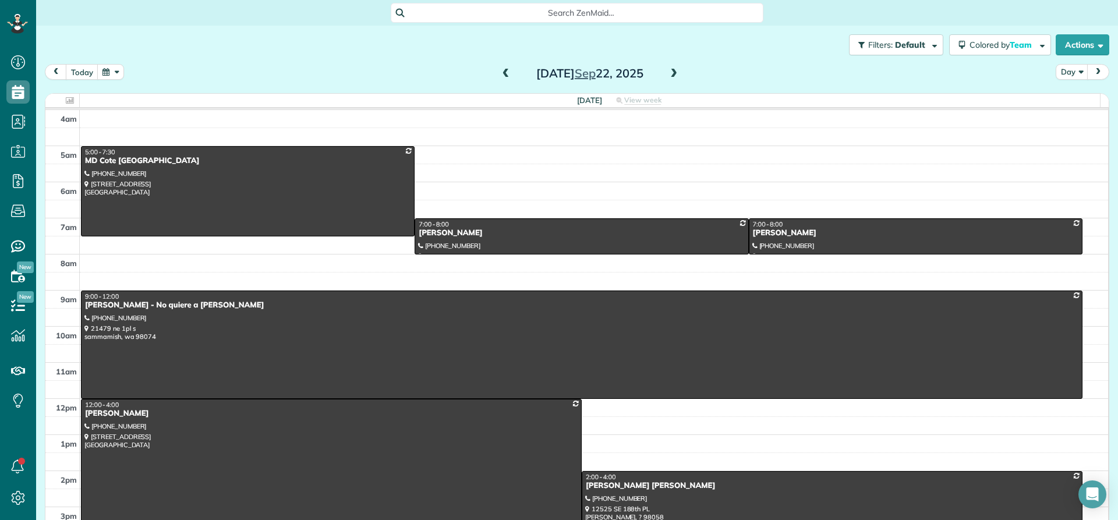
click at [499, 70] on span at bounding box center [505, 74] width 13 height 10
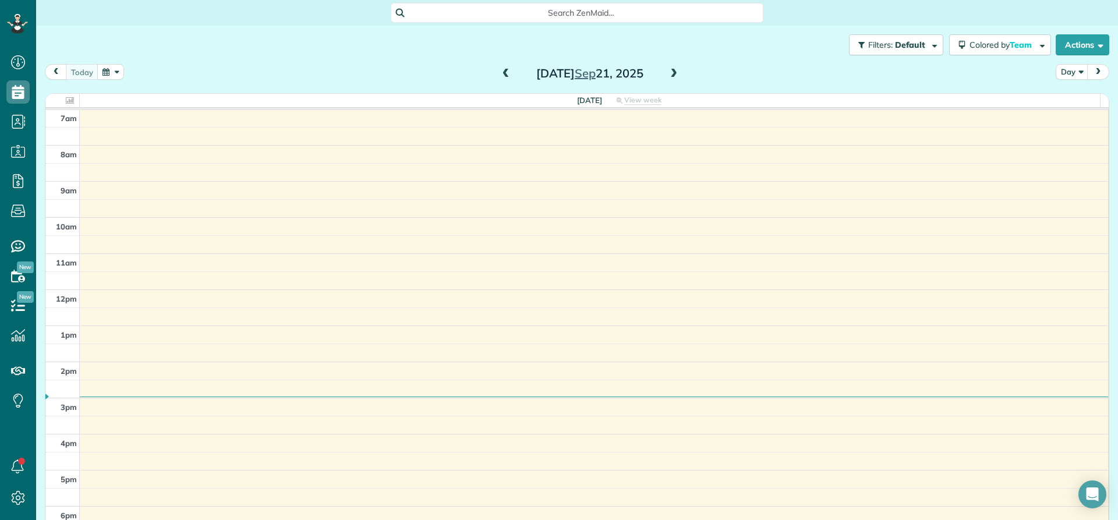
click at [501, 71] on span at bounding box center [505, 74] width 13 height 10
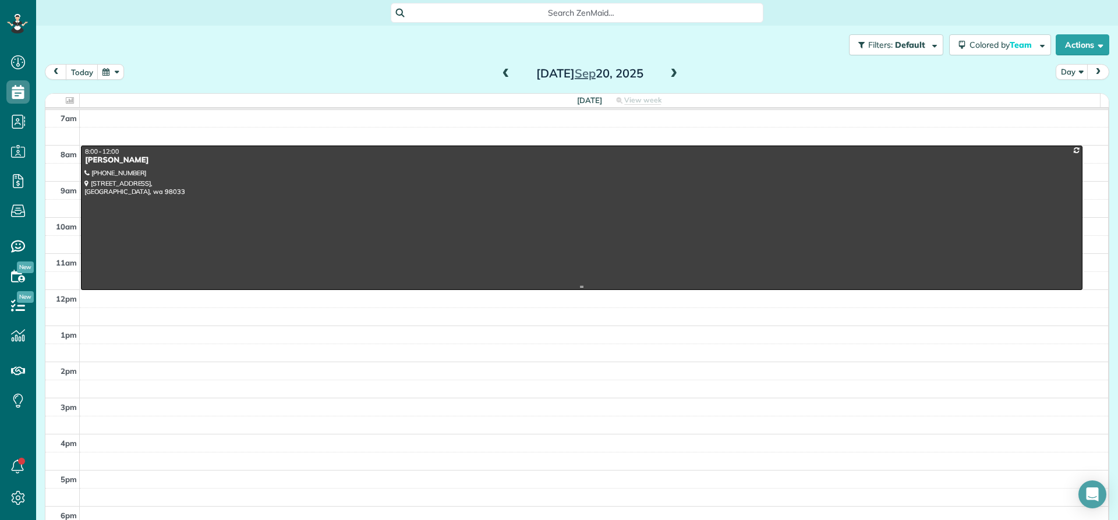
click at [102, 160] on div "Andrew Groeschel" at bounding box center [581, 160] width 994 height 10
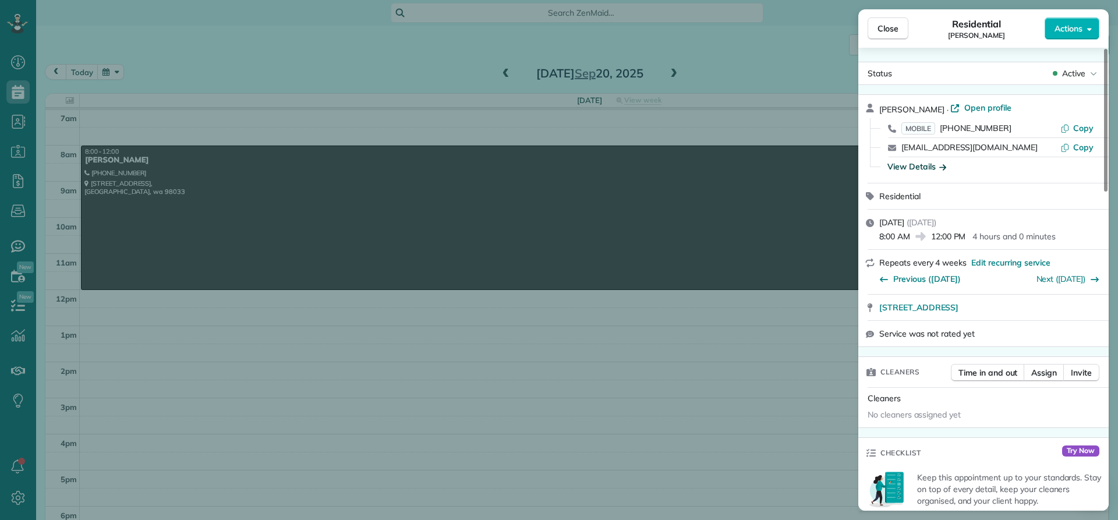
click at [910, 171] on div "View Details" at bounding box center [916, 167] width 59 height 12
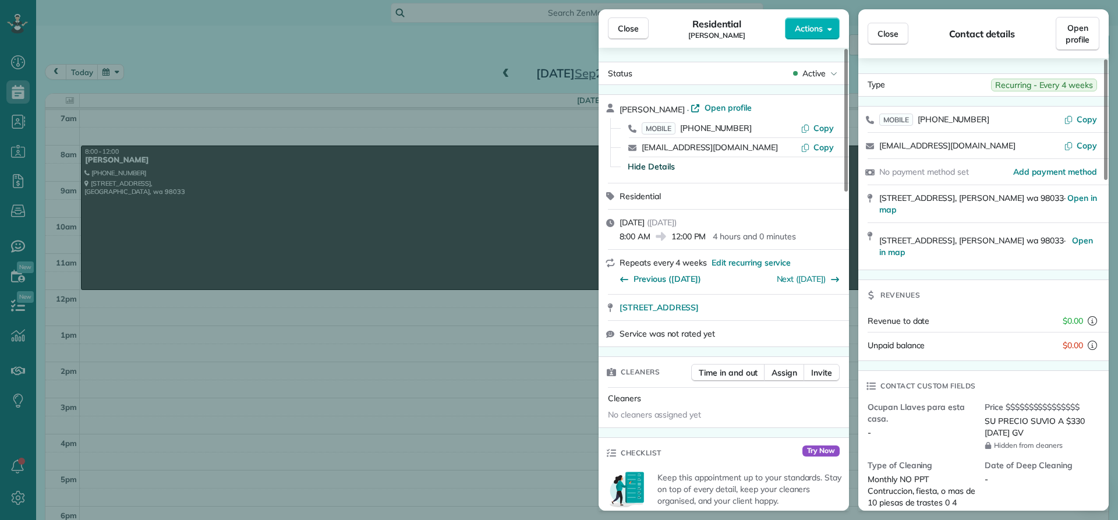
click at [403, 52] on div "Close Residential Andrew Groeschel Actions Status Active Andrew Groeschel · Ope…" at bounding box center [559, 260] width 1118 height 520
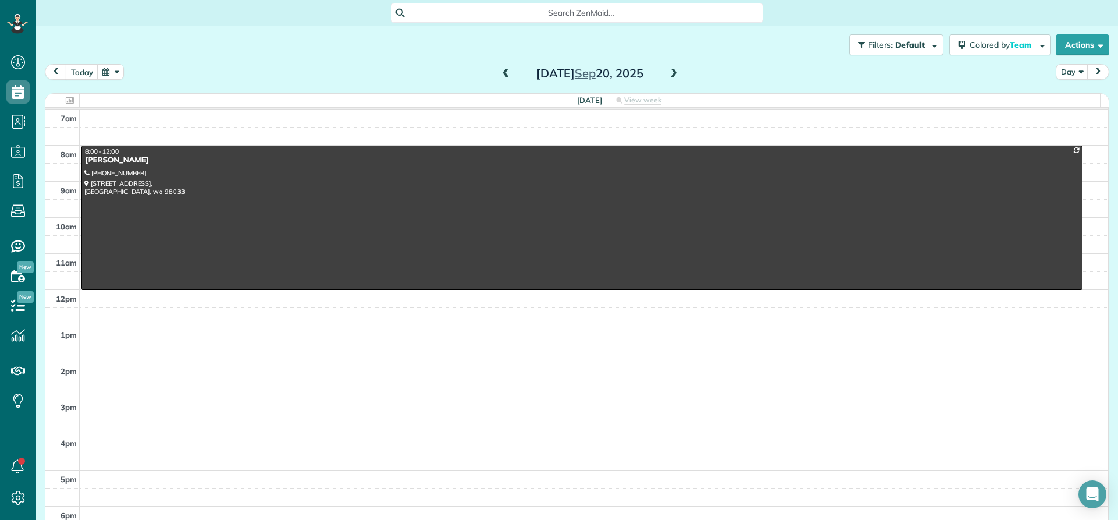
click at [685, 108] on hr at bounding box center [576, 109] width 1062 height 2
click at [491, 285] on div at bounding box center [581, 287] width 1000 height 5
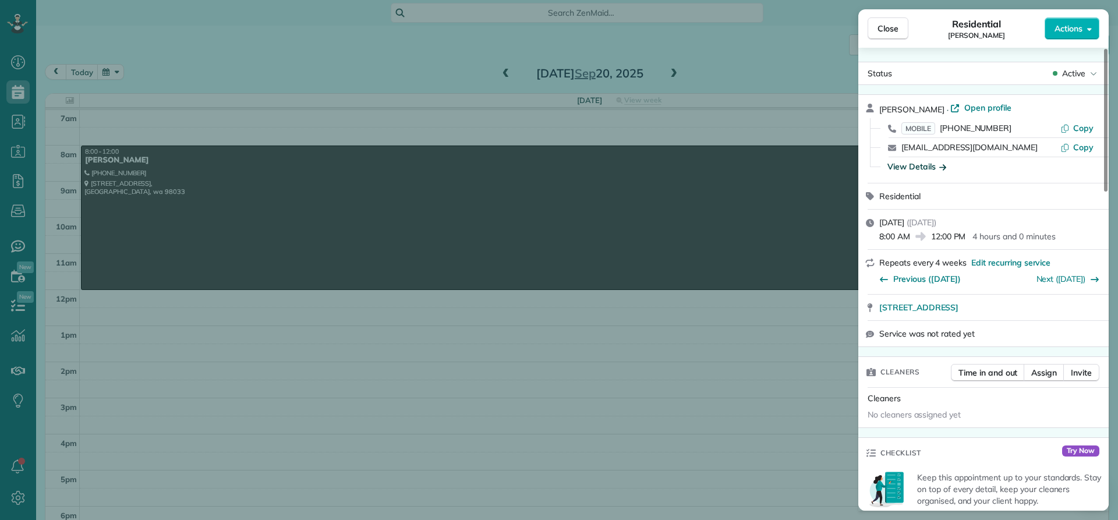
click at [912, 166] on div "View Details" at bounding box center [916, 167] width 59 height 12
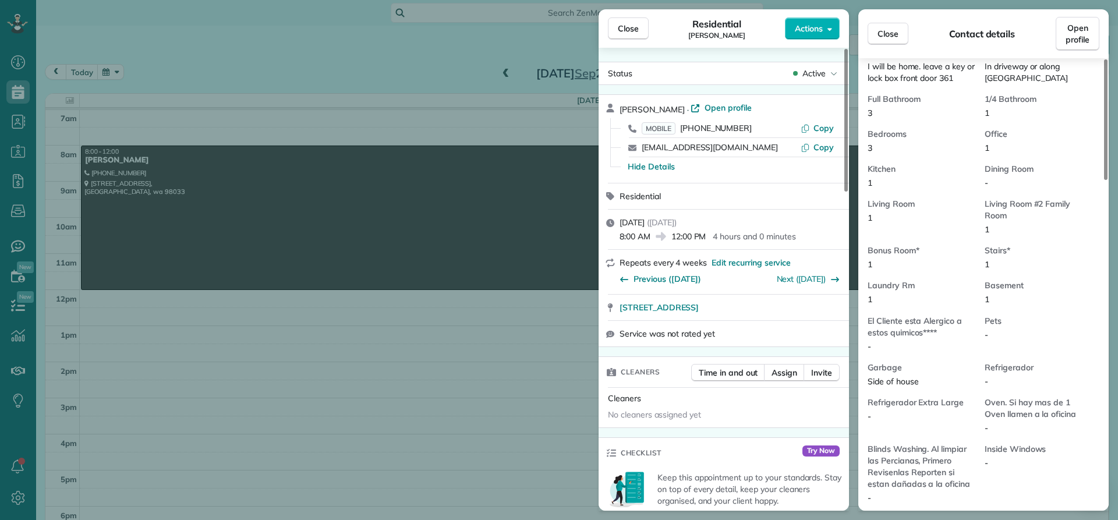
scroll to position [704, 0]
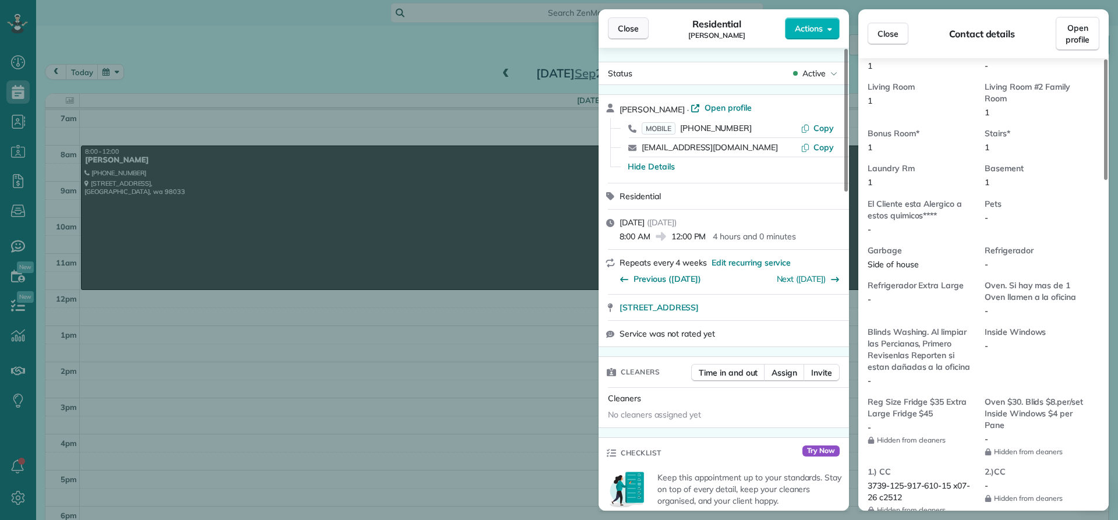
click at [630, 27] on span "Close" at bounding box center [628, 29] width 21 height 12
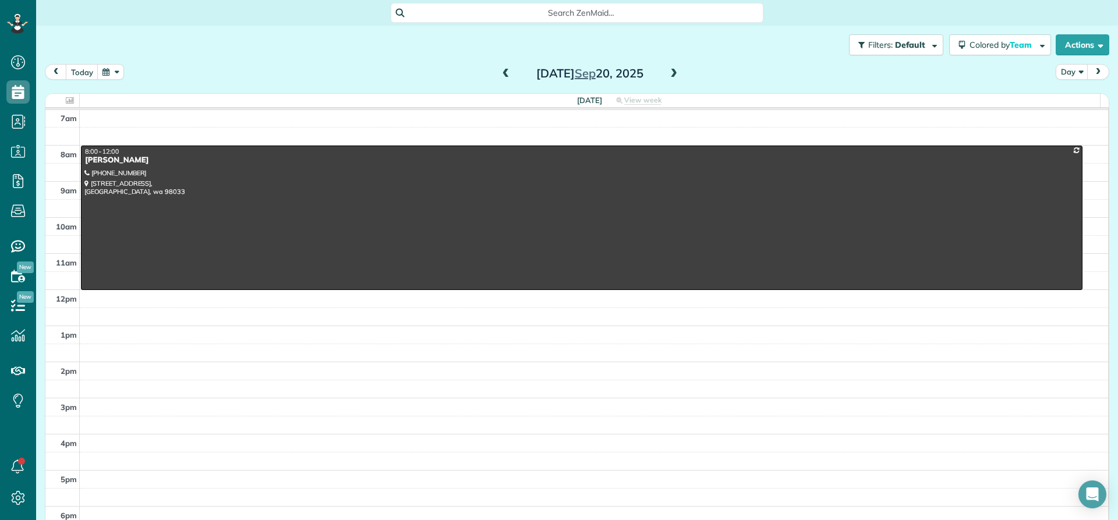
click at [667, 75] on span at bounding box center [673, 74] width 13 height 10
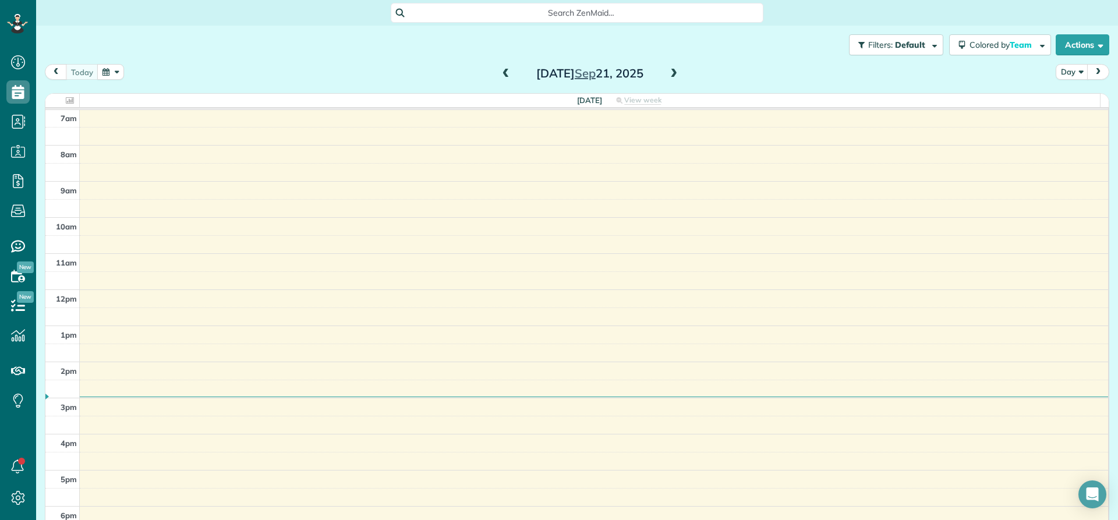
click at [667, 75] on span at bounding box center [673, 74] width 13 height 10
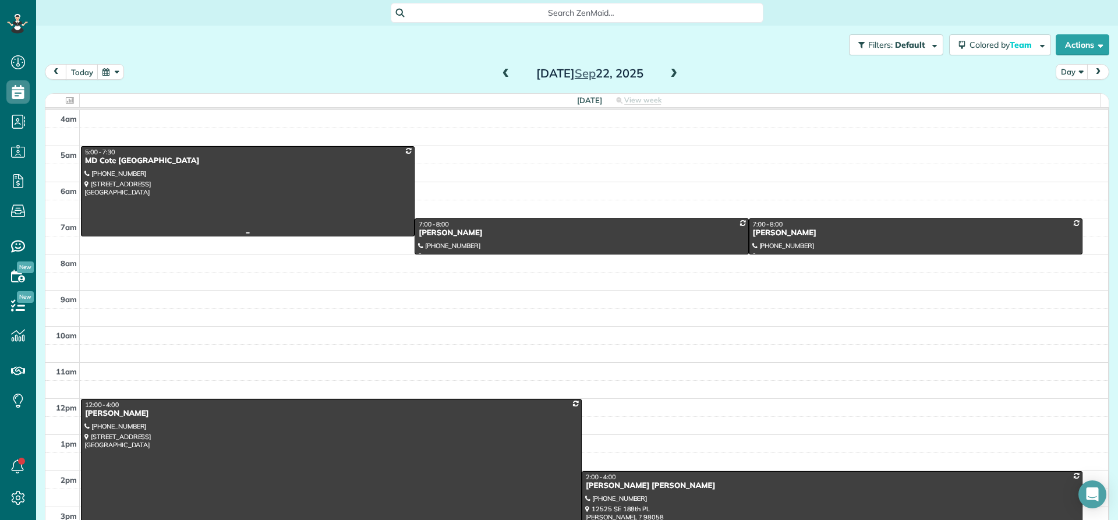
click at [104, 161] on div "MD Cote Maple Valley" at bounding box center [247, 161] width 327 height 10
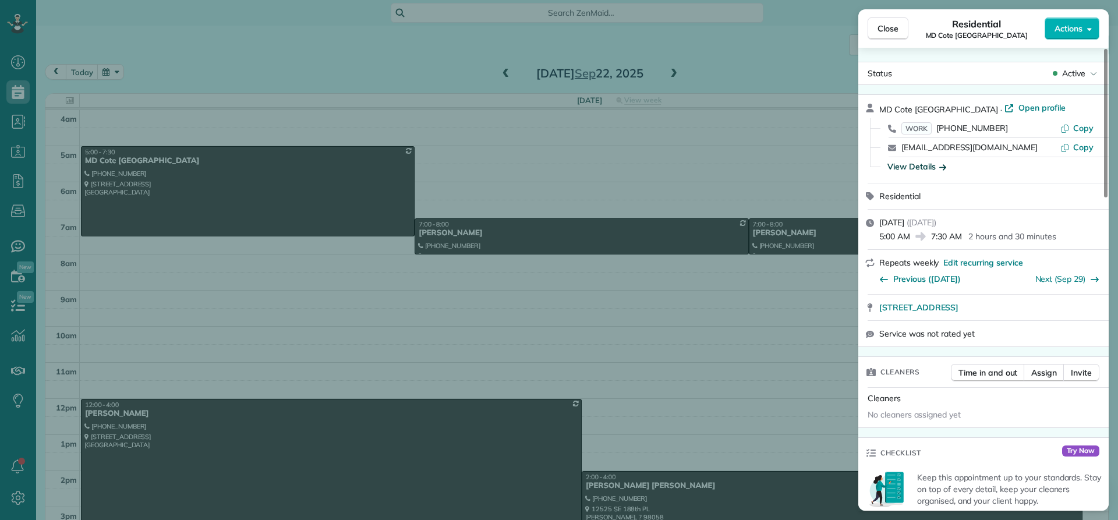
click at [902, 165] on div "View Details" at bounding box center [916, 167] width 59 height 12
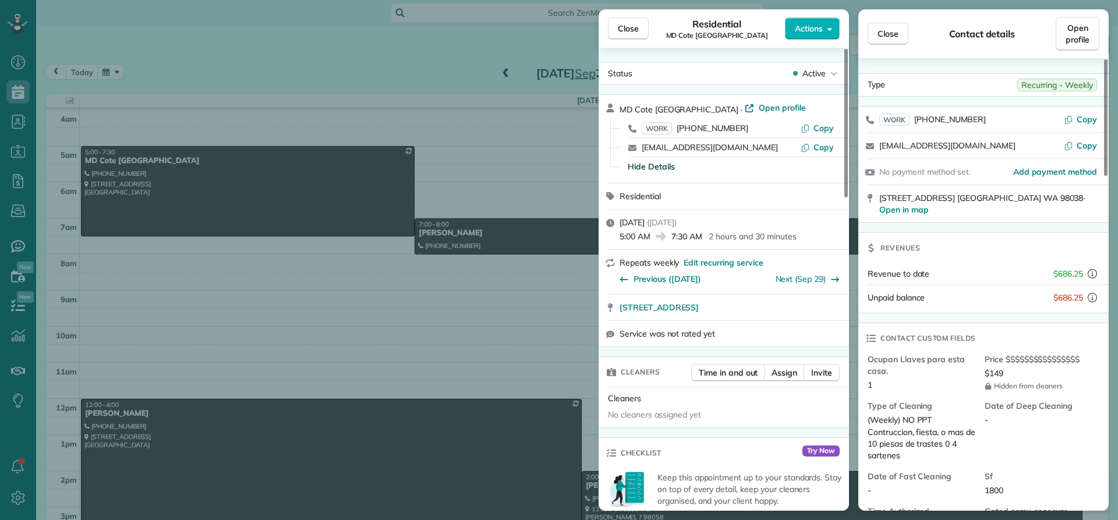
click at [639, 168] on span "Hide Details" at bounding box center [651, 167] width 47 height 12
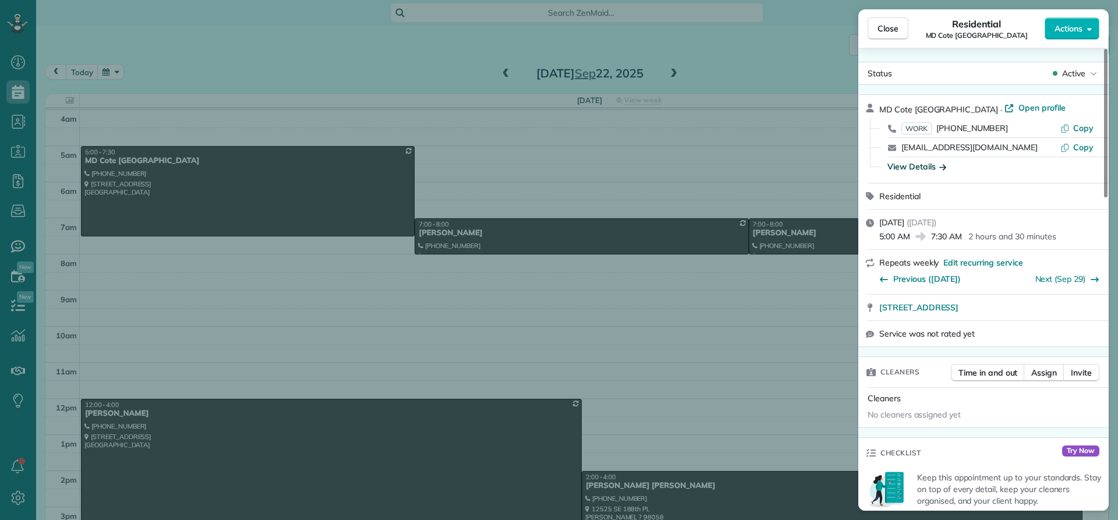
click at [898, 168] on div "View Details" at bounding box center [916, 167] width 59 height 12
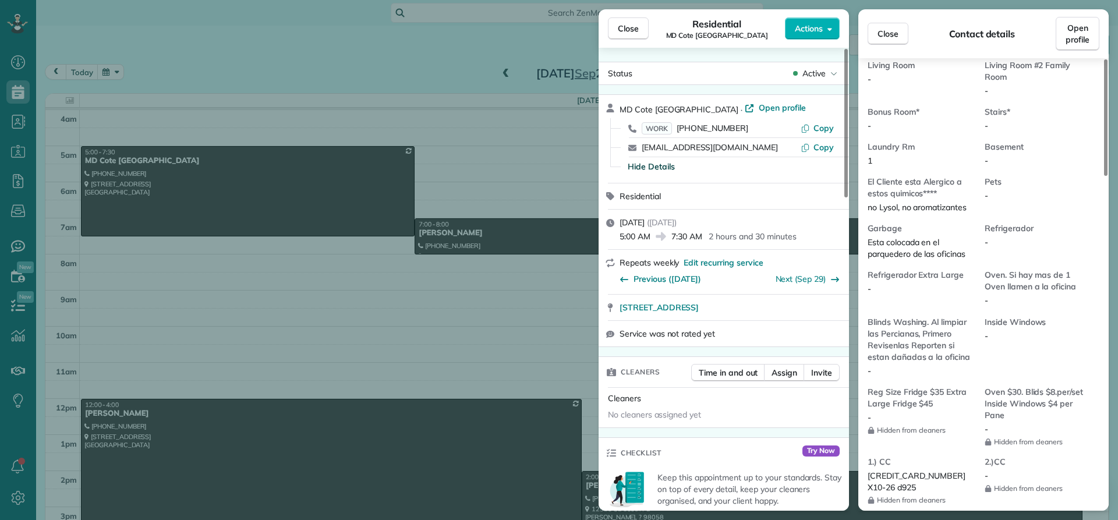
scroll to position [702, 0]
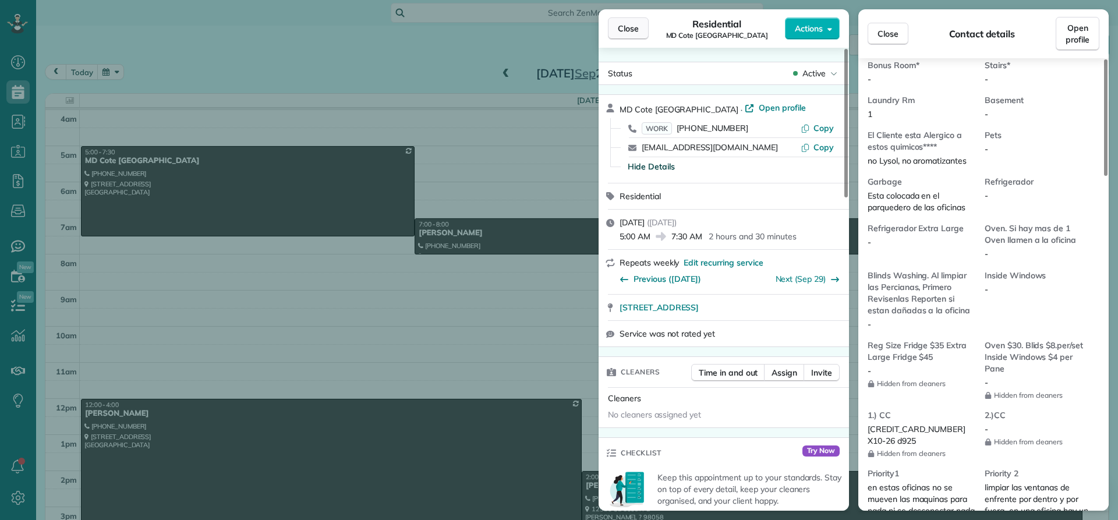
click at [630, 30] on span "Close" at bounding box center [628, 29] width 21 height 12
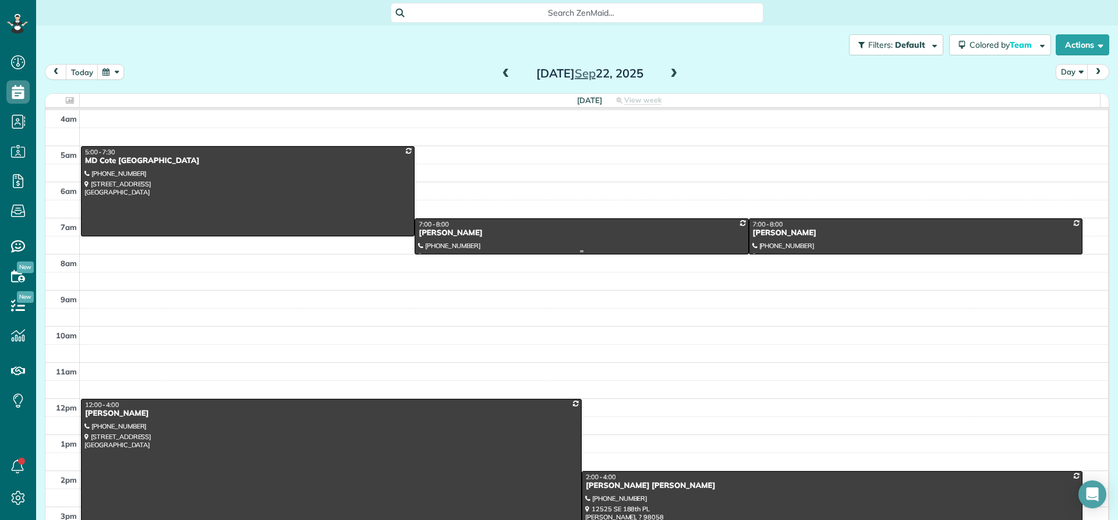
click at [434, 231] on div "Angela Lindstrom" at bounding box center [581, 233] width 327 height 10
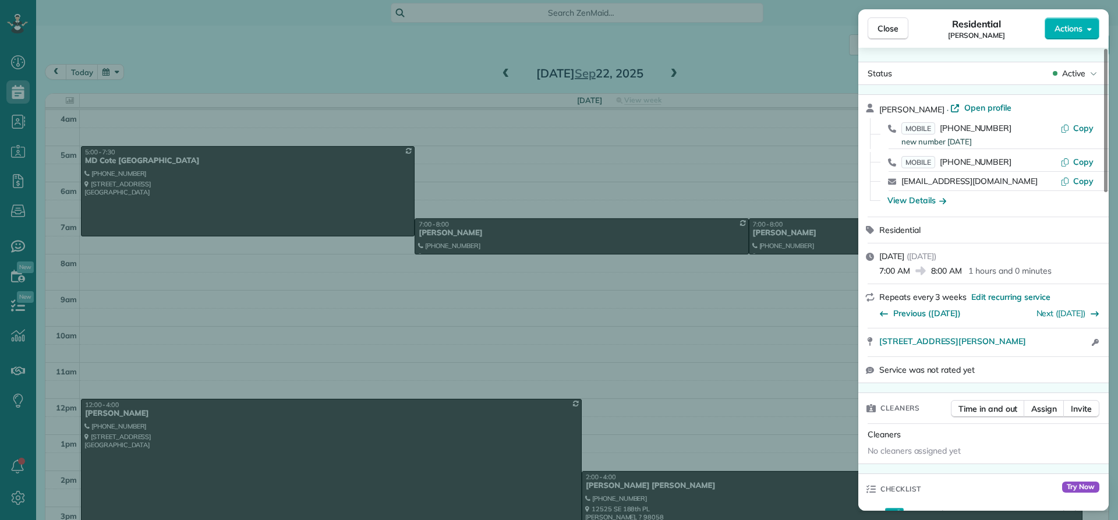
click at [930, 203] on div "View Details" at bounding box center [916, 200] width 59 height 12
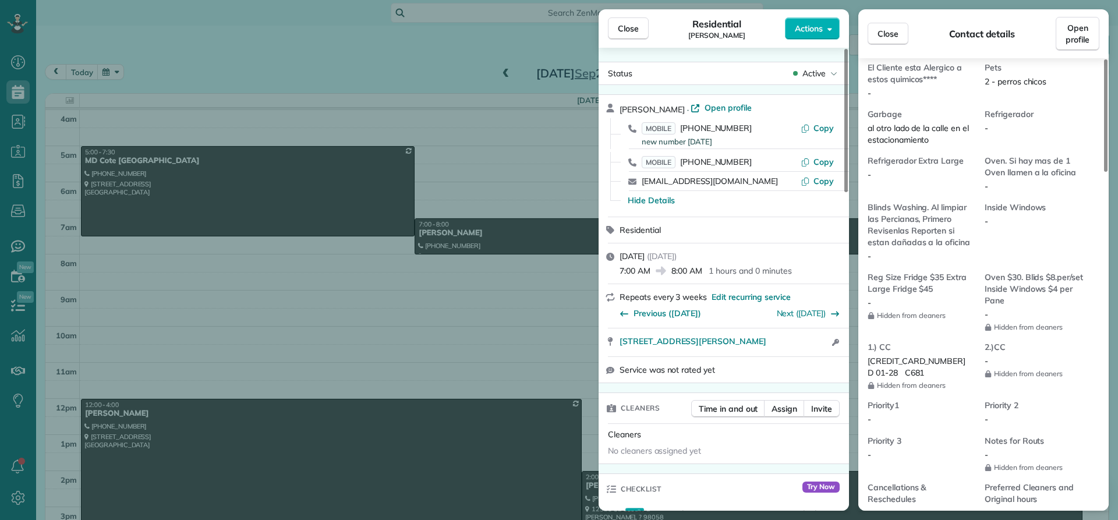
scroll to position [937, 0]
click at [632, 30] on span "Close" at bounding box center [628, 29] width 21 height 12
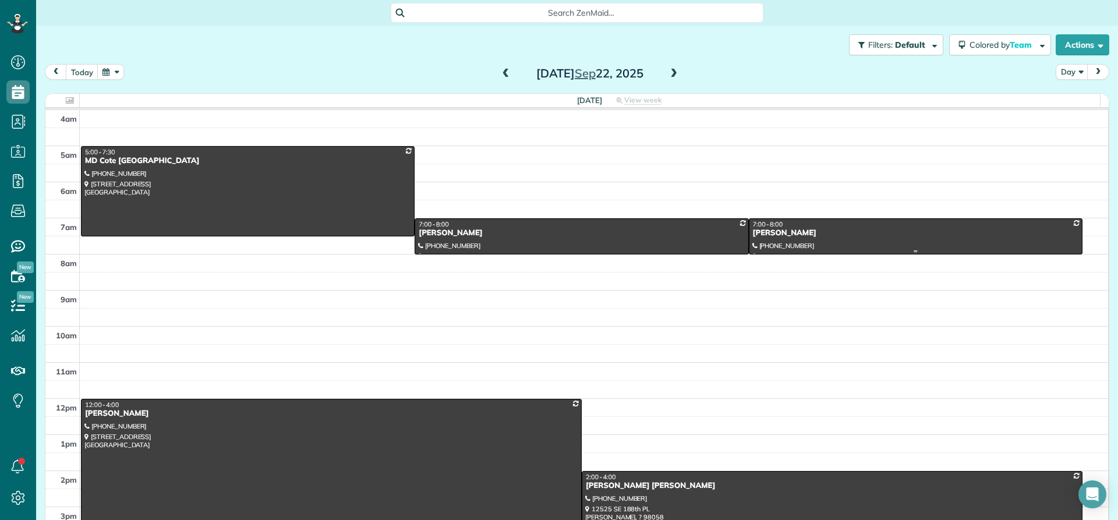
click at [767, 234] on div "Jennifer Ball" at bounding box center [915, 233] width 327 height 10
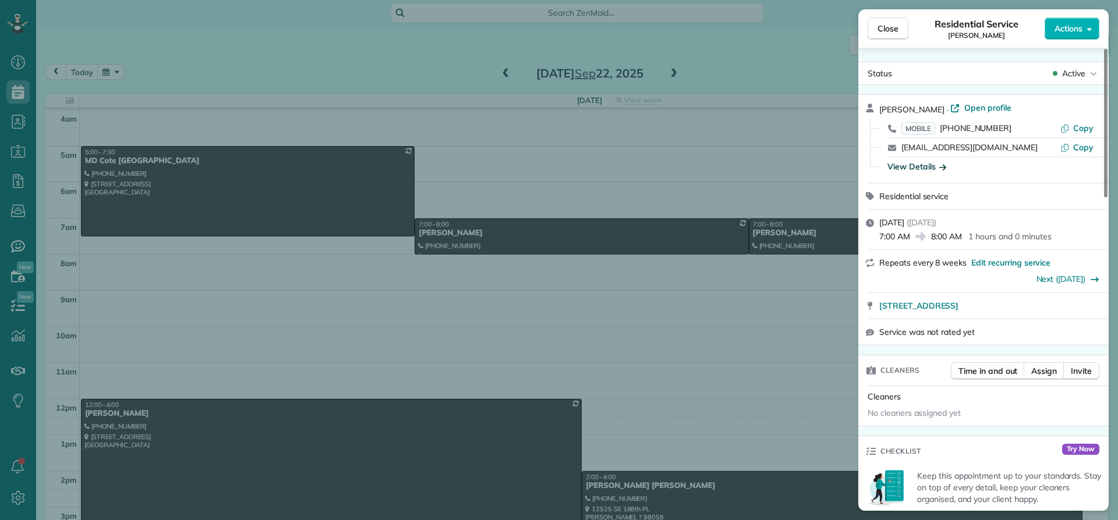
click at [919, 164] on div "View Details" at bounding box center [916, 167] width 59 height 12
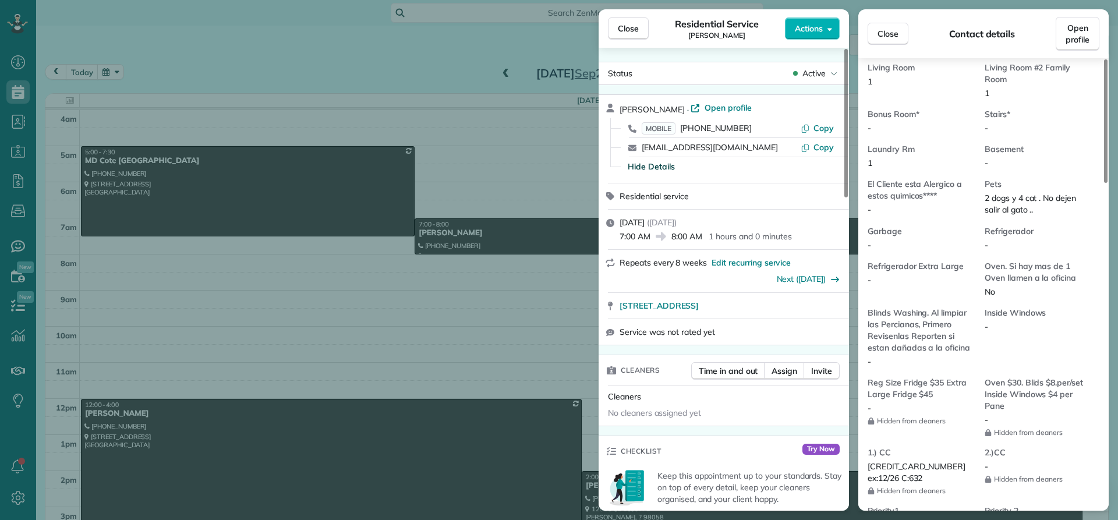
scroll to position [758, 0]
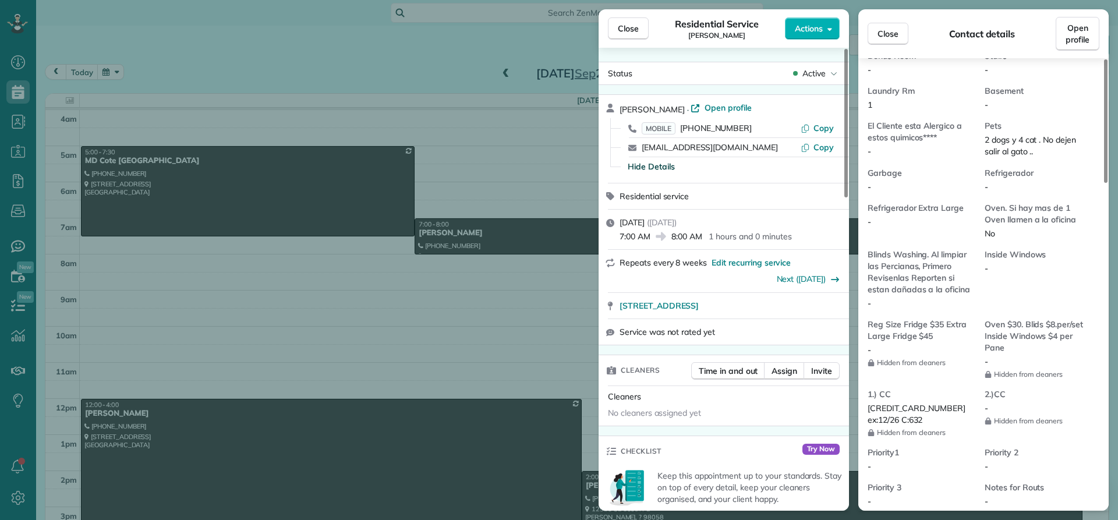
click at [628, 161] on button "Hide Details" at bounding box center [651, 167] width 47 height 12
drag, startPoint x: 279, startPoint y: 31, endPoint x: 292, endPoint y: 47, distance: 21.1
click at [288, 40] on div "Close Residential Service Jennifer Ball Actions Status Active Jennifer Ball · O…" at bounding box center [559, 260] width 1118 height 520
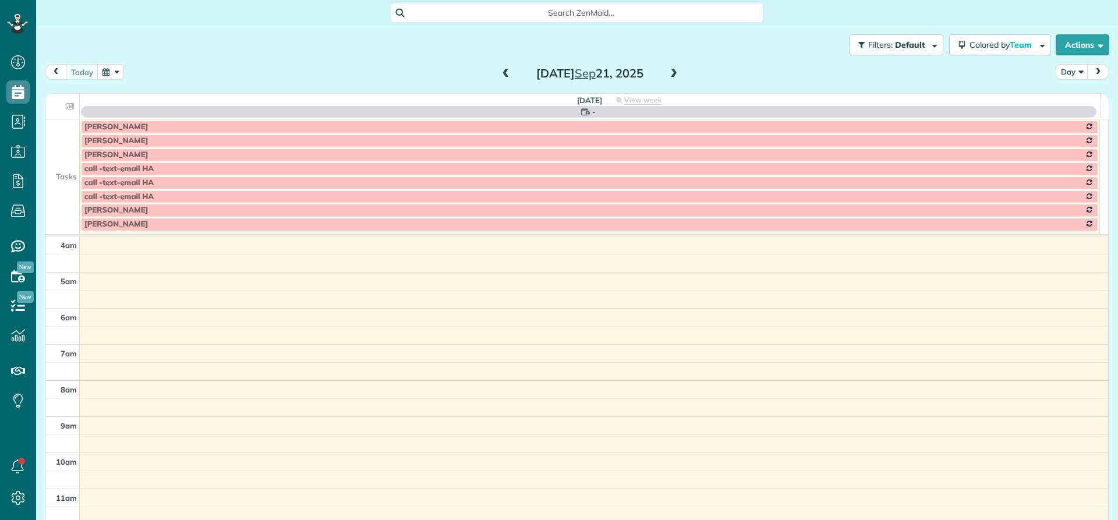
scroll to position [109, 0]
